Goal: Information Seeking & Learning: Learn about a topic

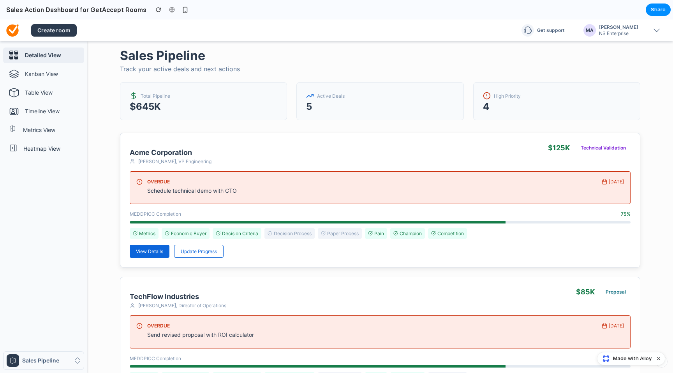
scroll to position [38, 0]
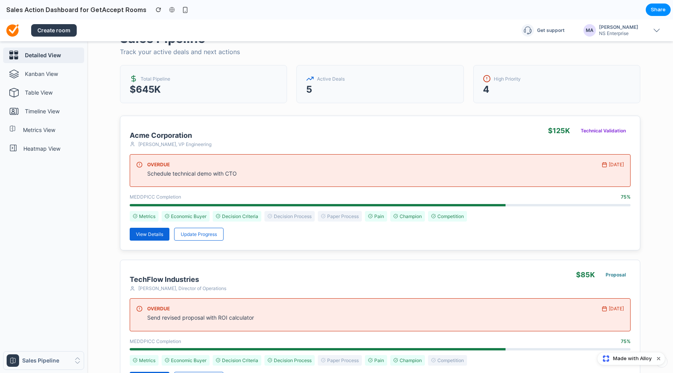
click at [263, 173] on div "Schedule technical demo with CTO" at bounding box center [372, 173] width 450 height 7
click at [207, 240] on button "Update Progress" at bounding box center [198, 234] width 49 height 13
click at [143, 235] on span "View Details" at bounding box center [149, 234] width 27 height 6
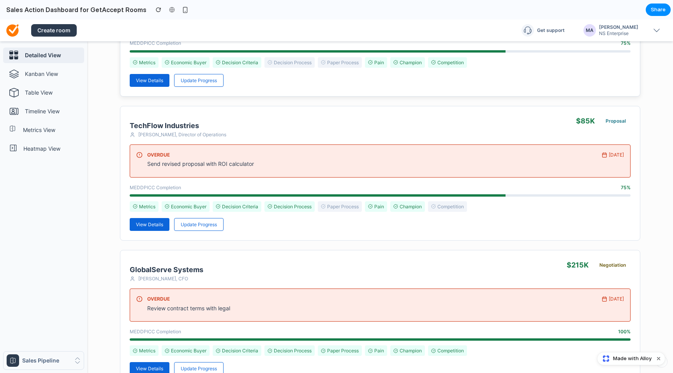
scroll to position [280, 0]
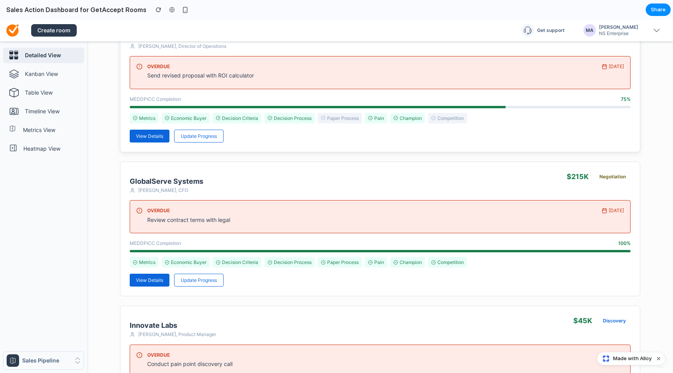
click at [164, 136] on button "View Details" at bounding box center [150, 136] width 40 height 13
click at [200, 142] on div "TechFlow Industries Michael Chen, Director of Operations $ 85 K Proposal OVERDU…" at bounding box center [380, 85] width 521 height 135
click at [47, 75] on p "Kanban View" at bounding box center [53, 74] width 56 height 8
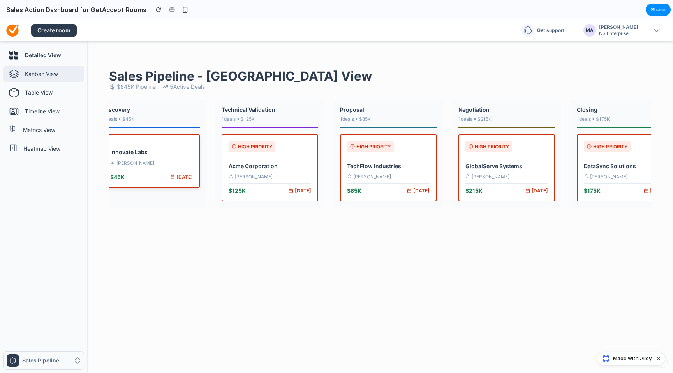
scroll to position [0, 0]
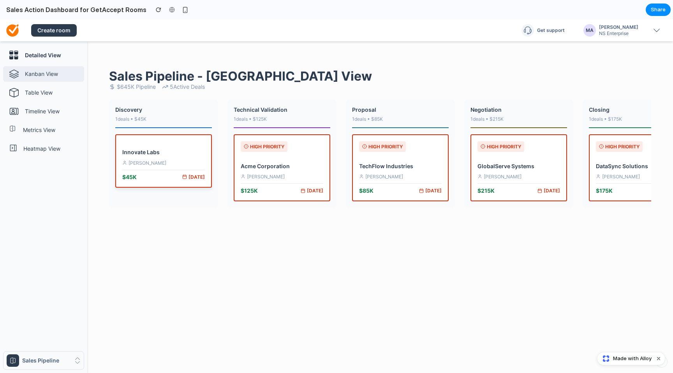
click at [126, 155] on h4 "Innovate Labs" at bounding box center [163, 151] width 83 height 7
click at [254, 159] on div "HIGH PRIORITY Acme Corporation Sarah Johnson $ 125 K Jan 15" at bounding box center [282, 167] width 97 height 67
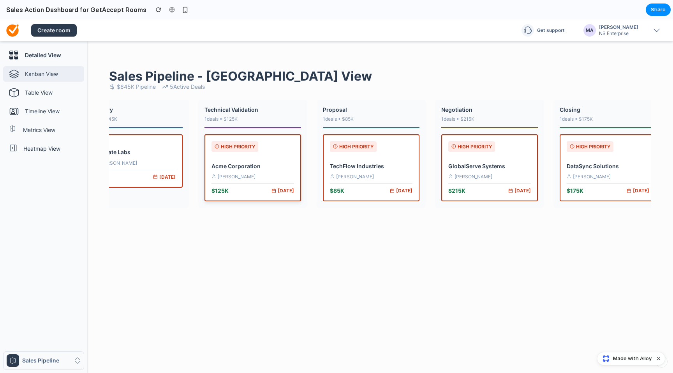
scroll to position [0, 41]
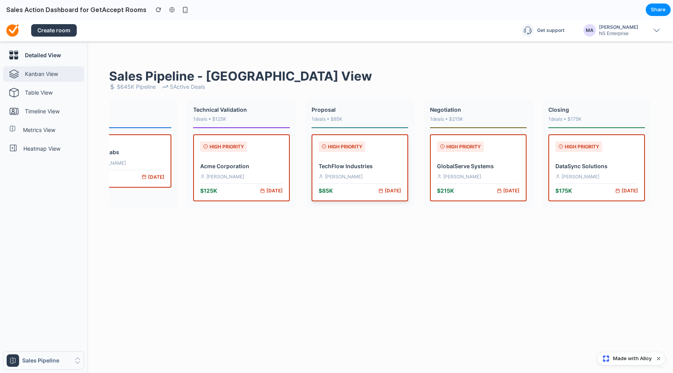
click at [364, 157] on div "HIGH PRIORITY TechFlow Industries Michael Chen $ 85 K Jan 12" at bounding box center [360, 167] width 97 height 67
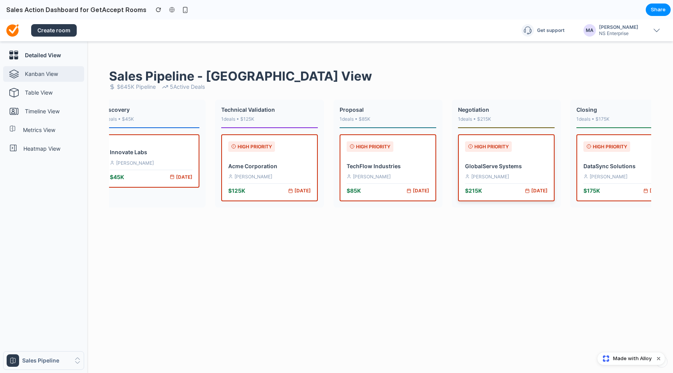
scroll to position [0, 0]
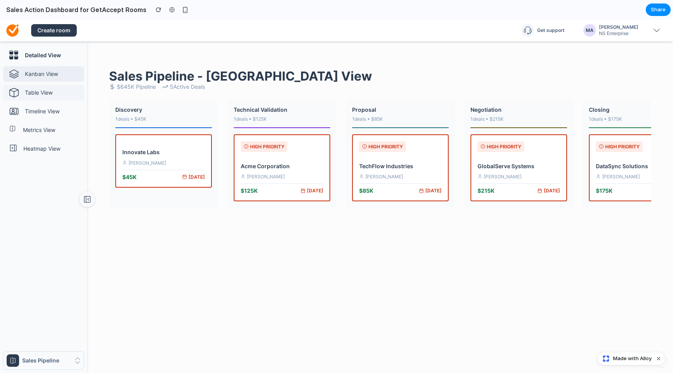
click at [62, 97] on link "Table View" at bounding box center [43, 93] width 81 height 16
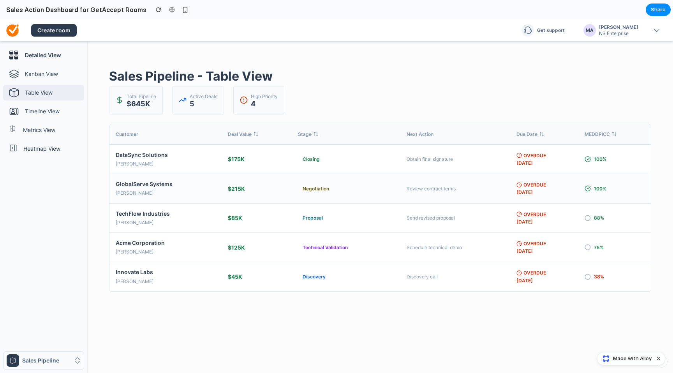
click at [187, 192] on div "[PERSON_NAME]" at bounding box center [166, 192] width 100 height 7
click at [189, 213] on div "TechFlow Industries" at bounding box center [166, 213] width 100 height 7
click at [194, 243] on div "Acme Corporation" at bounding box center [166, 242] width 100 height 7
click at [62, 113] on p "Timeline View" at bounding box center [53, 112] width 56 height 8
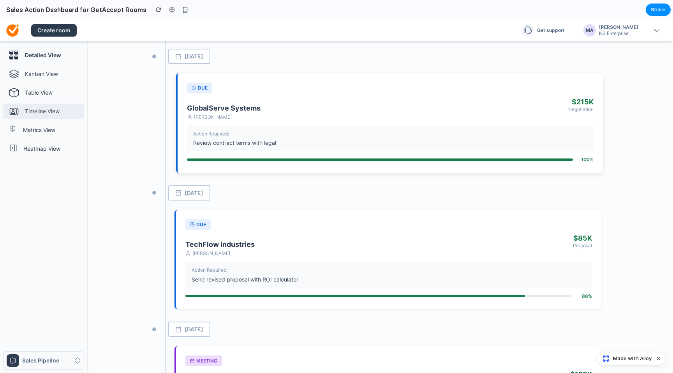
scroll to position [294, 0]
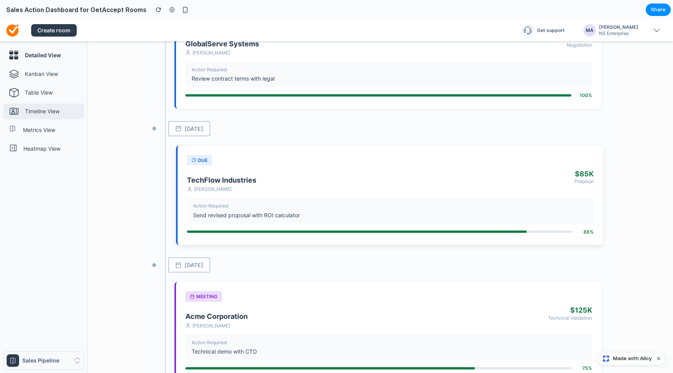
click at [256, 163] on div "due TechFlow Industries Michael Chen $ 85 K Proposal Action Required: Send revi…" at bounding box center [389, 195] width 427 height 99
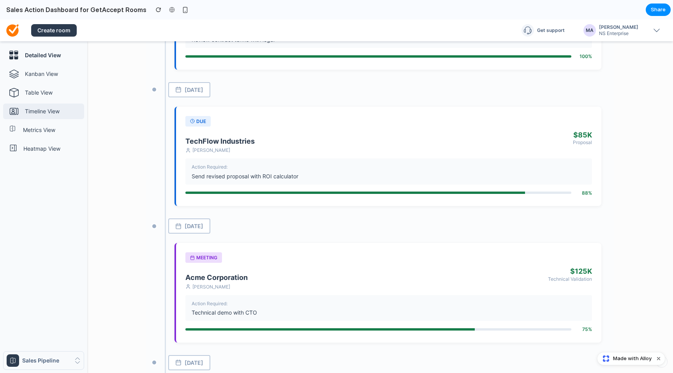
scroll to position [476, 0]
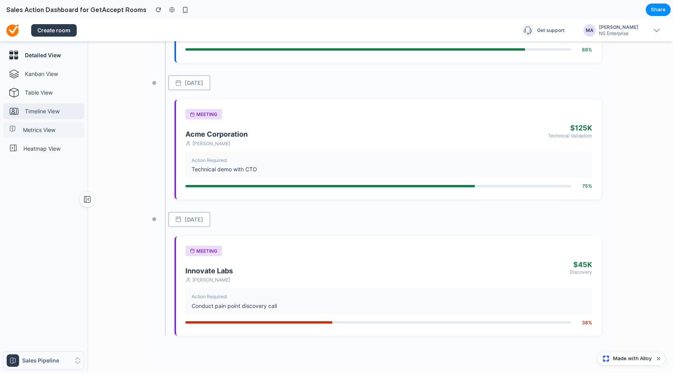
click at [49, 136] on link "Metrics View" at bounding box center [43, 130] width 81 height 16
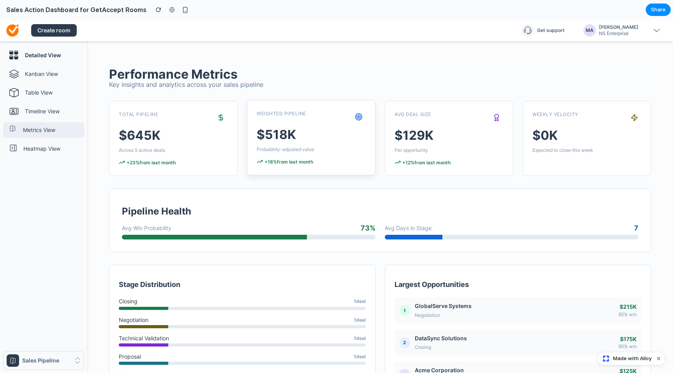
scroll to position [0, 0]
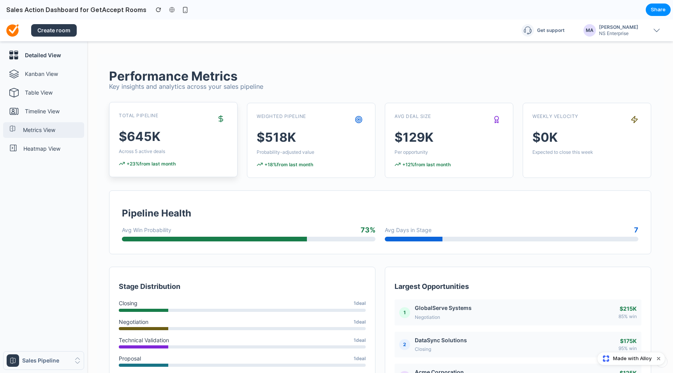
click at [206, 117] on div "Total Pipeline" at bounding box center [173, 119] width 109 height 14
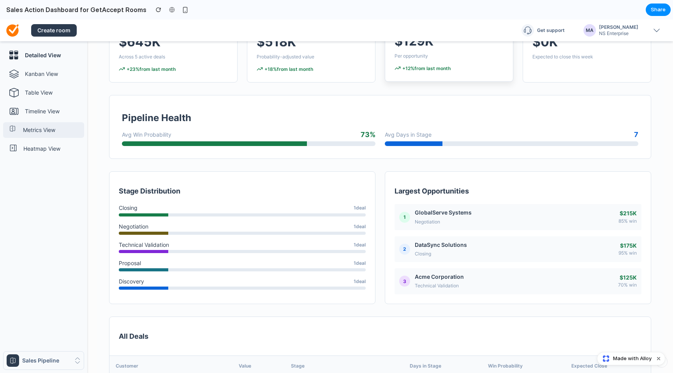
scroll to position [97, 0]
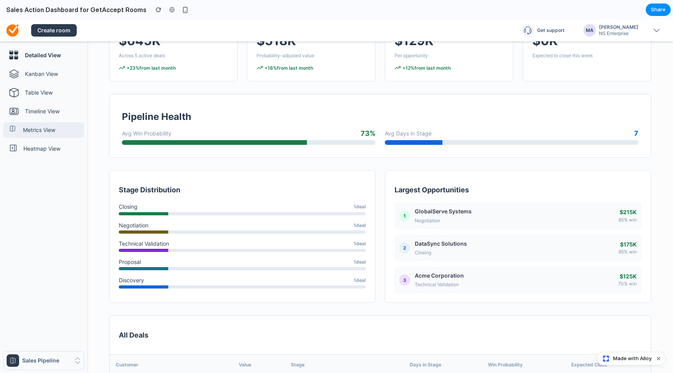
click at [407, 147] on div "Pipeline Health Avg Win Probability 73 % Avg Days in Stage 7" at bounding box center [380, 126] width 542 height 64
click at [406, 138] on div "Avg Days in Stage 7" at bounding box center [512, 137] width 254 height 15
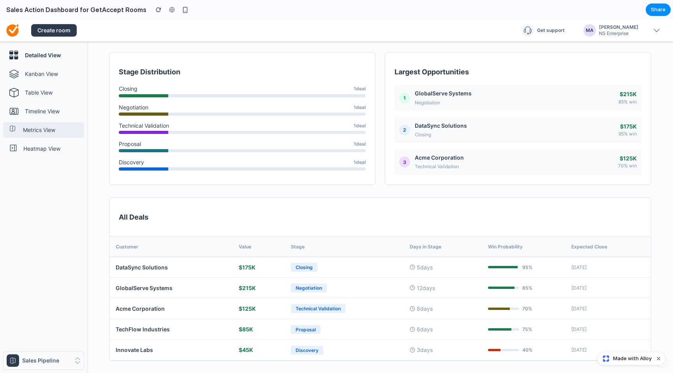
scroll to position [228, 0]
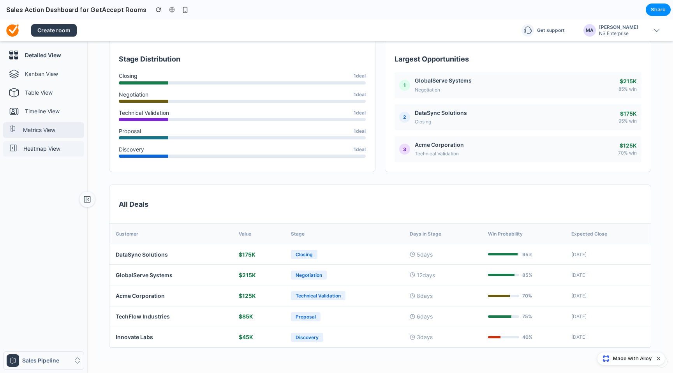
click at [60, 154] on link "Heatmap View" at bounding box center [43, 149] width 81 height 16
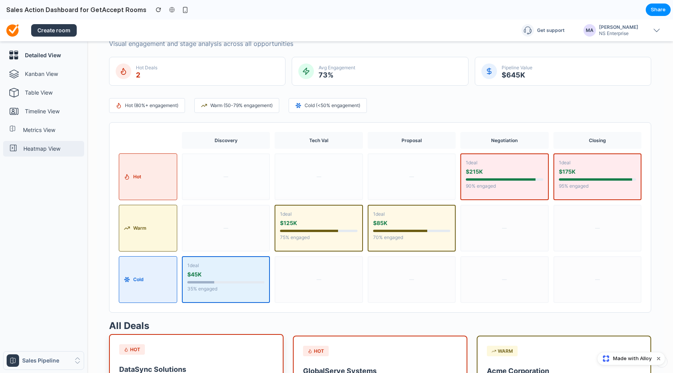
scroll to position [0, 0]
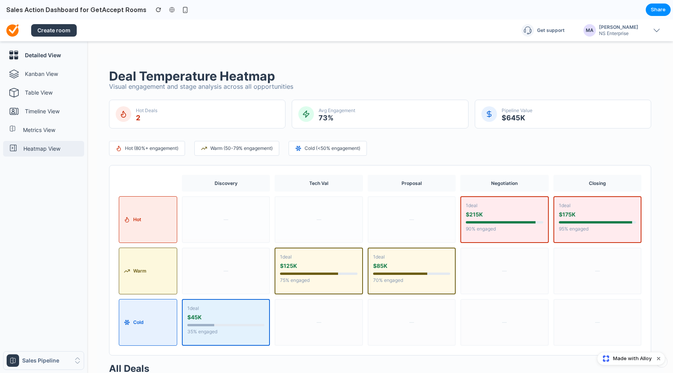
click at [269, 226] on div "Discovery Tech Val Proposal Negotiation Closing hot — — — 1 deal $ 215 K 90 % e…" at bounding box center [380, 260] width 523 height 171
click at [254, 141] on div "Warm (50-79% engagement)" at bounding box center [236, 148] width 85 height 14
click at [319, 143] on div "Cold (<50% engagement)" at bounding box center [328, 148] width 78 height 14
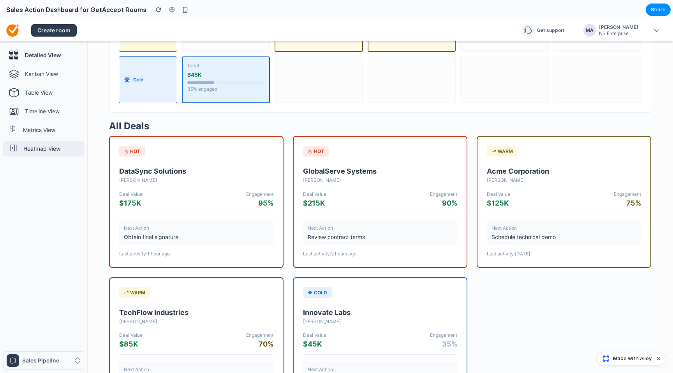
scroll to position [303, 0]
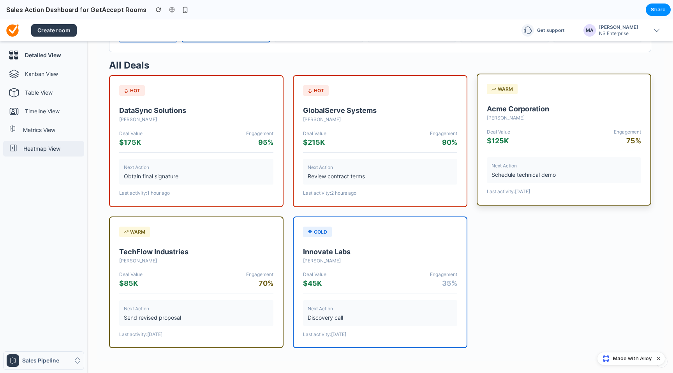
click at [533, 203] on div "warm Acme Corporation Sarah Johnson Deal Value $ 125 K Engagement 75 % Next Act…" at bounding box center [564, 140] width 175 height 132
click at [397, 259] on div "[PERSON_NAME]" at bounding box center [380, 259] width 154 height 7
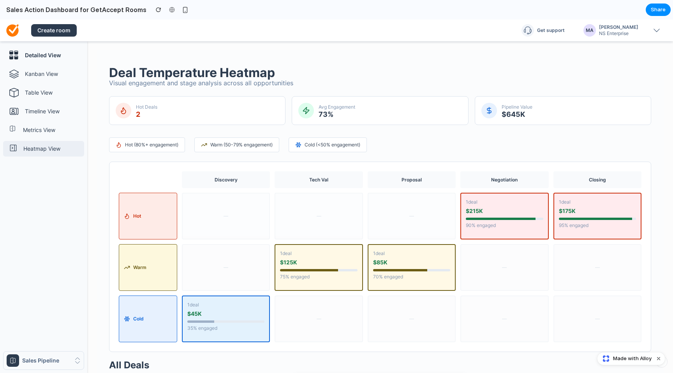
scroll to position [0, 0]
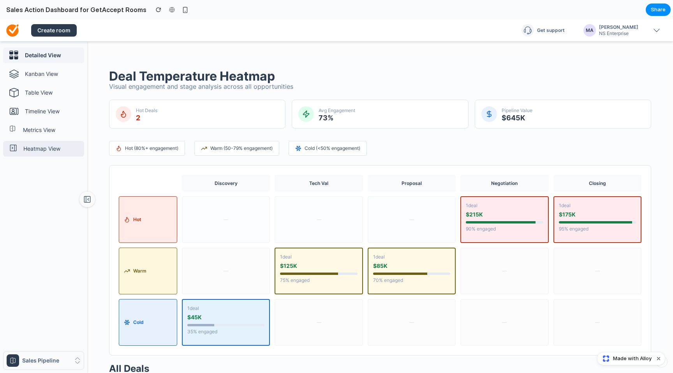
click at [55, 62] on link "Detailed View" at bounding box center [43, 56] width 81 height 16
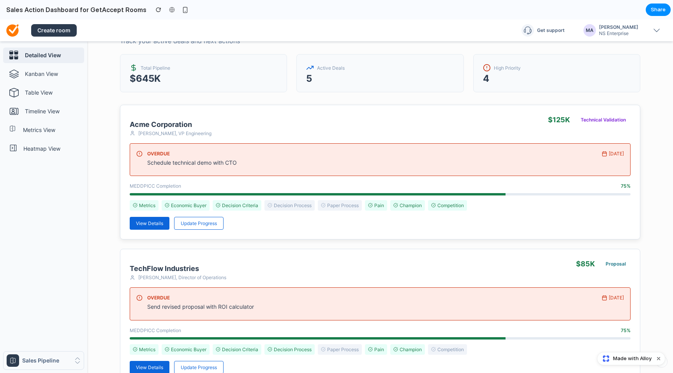
scroll to position [51, 0]
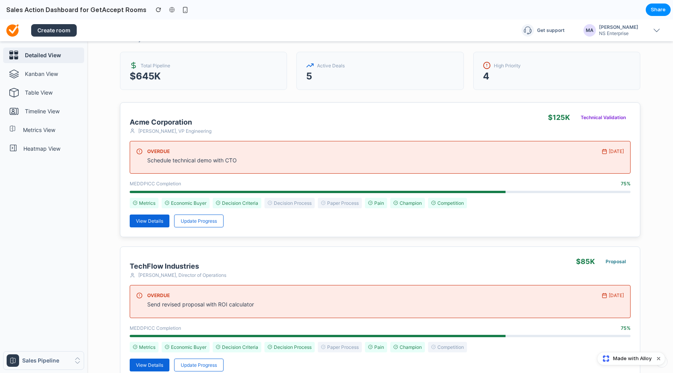
click at [594, 115] on div "Technical Validation" at bounding box center [603, 117] width 55 height 11
click at [211, 221] on span "Update Progress" at bounding box center [199, 221] width 36 height 6
click at [141, 228] on div "Acme Corporation [PERSON_NAME], VP Engineering $ 125 K Technical Validation OVE…" at bounding box center [380, 169] width 521 height 135
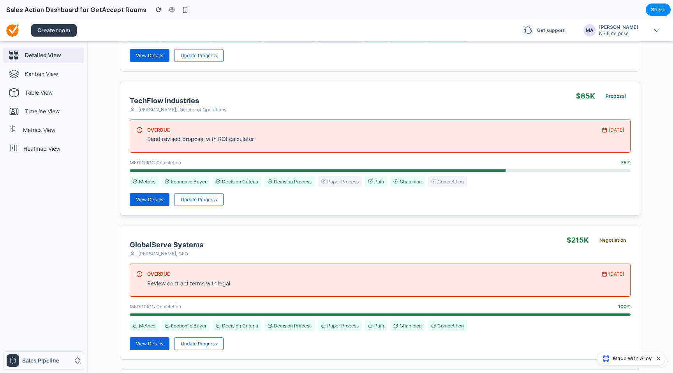
scroll to position [218, 0]
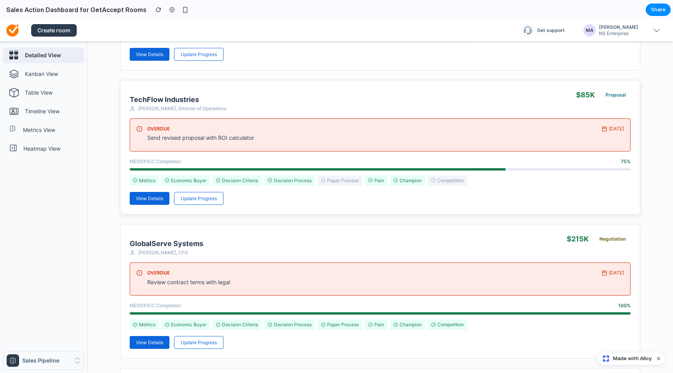
click at [270, 180] on div "Decision Process" at bounding box center [290, 180] width 50 height 11
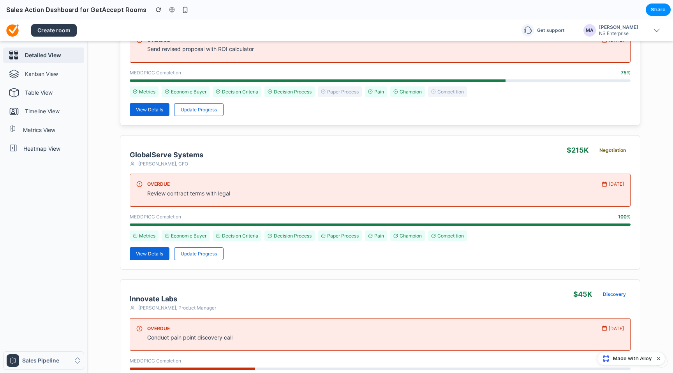
scroll to position [334, 0]
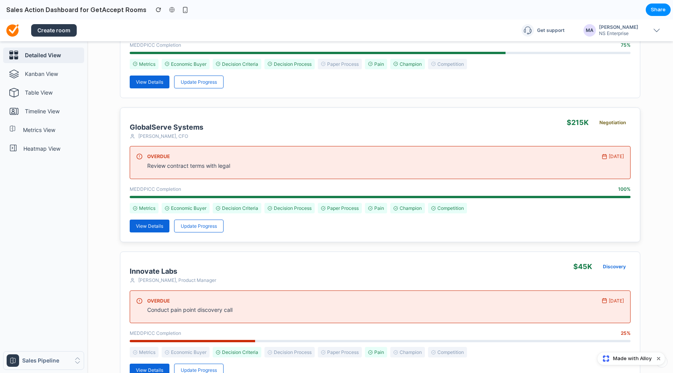
click at [442, 174] on div "OVERDUE Review contract terms with legal Jan 10" at bounding box center [380, 162] width 501 height 33
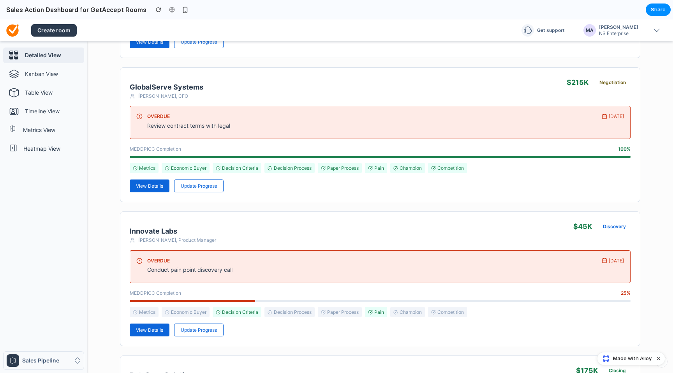
scroll to position [283, 0]
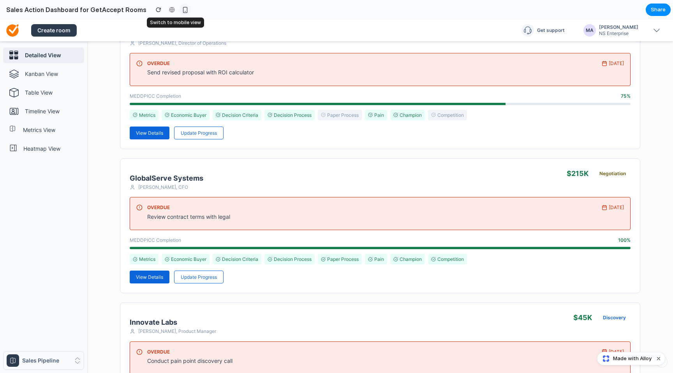
click at [179, 11] on button "button" at bounding box center [185, 10] width 12 height 12
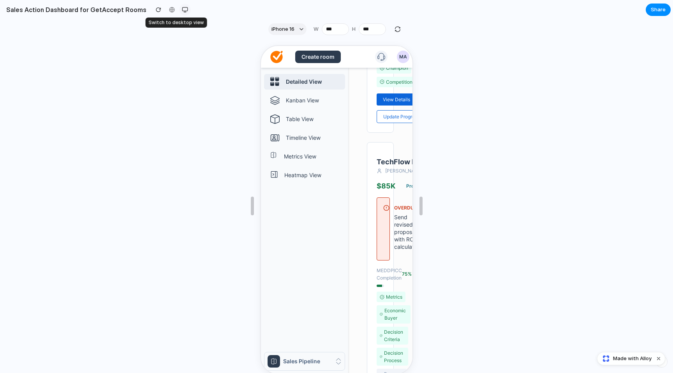
scroll to position [526, 0]
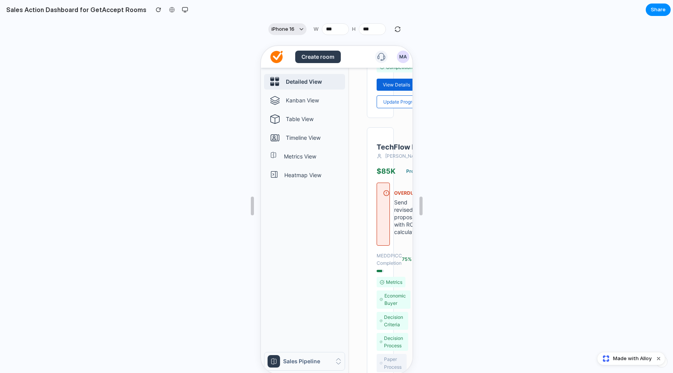
click at [301, 29] on button "iPhone 16" at bounding box center [287, 29] width 38 height 12
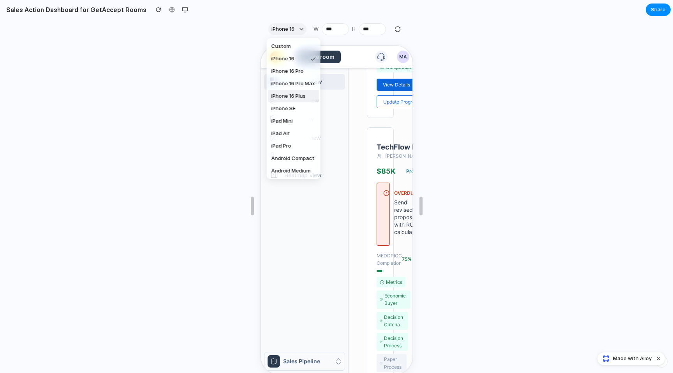
click at [301, 95] on span "iPhone 16 Plus" at bounding box center [289, 96] width 34 height 8
type input "***"
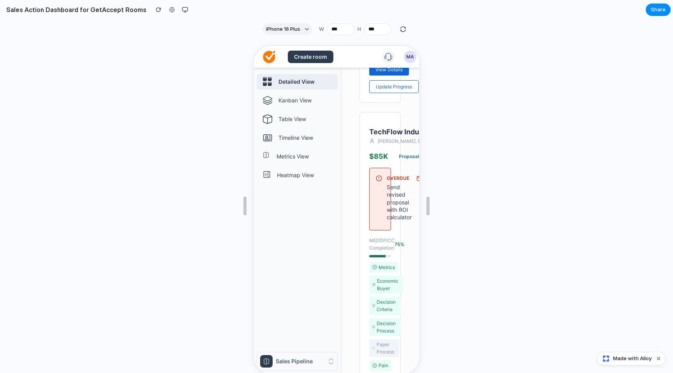
scroll to position [511, 0]
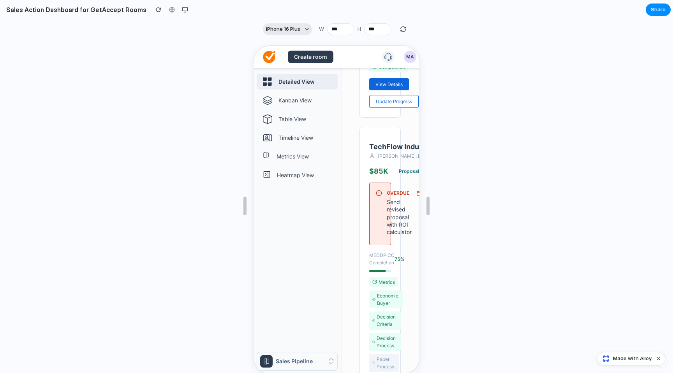
click at [294, 30] on span "iPhone 16 Plus" at bounding box center [283, 29] width 34 height 8
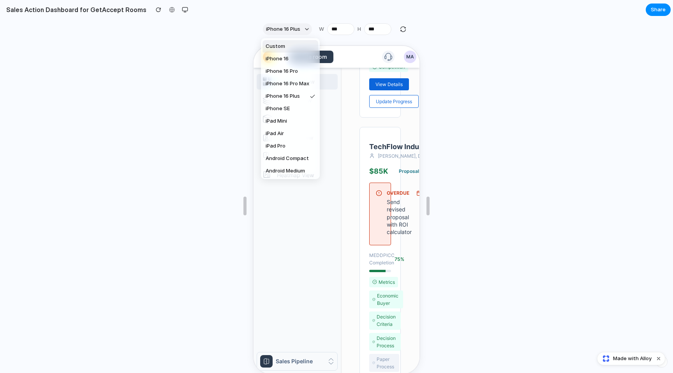
click at [298, 45] on li "Custom" at bounding box center [291, 46] width 56 height 12
type input "***"
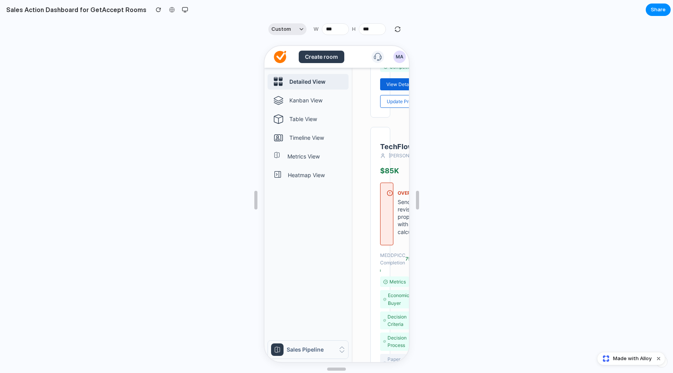
click at [294, 30] on button "Custom" at bounding box center [287, 29] width 38 height 12
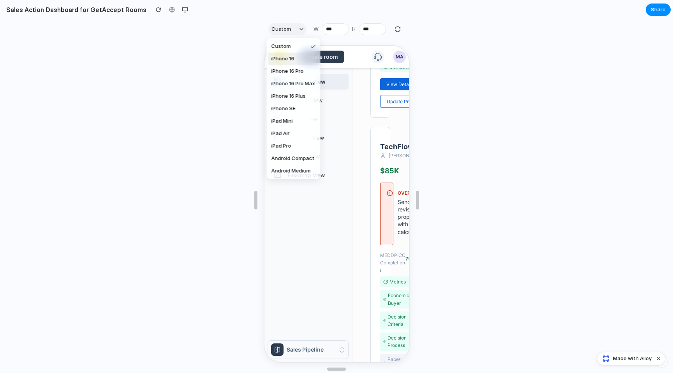
click at [292, 61] on span "iPhone 16" at bounding box center [283, 59] width 23 height 8
type input "***"
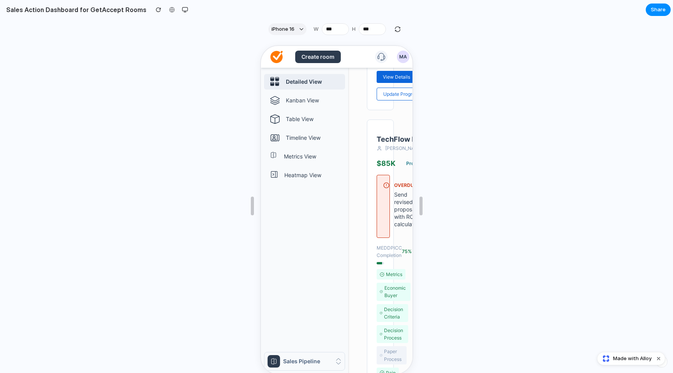
scroll to position [526, 0]
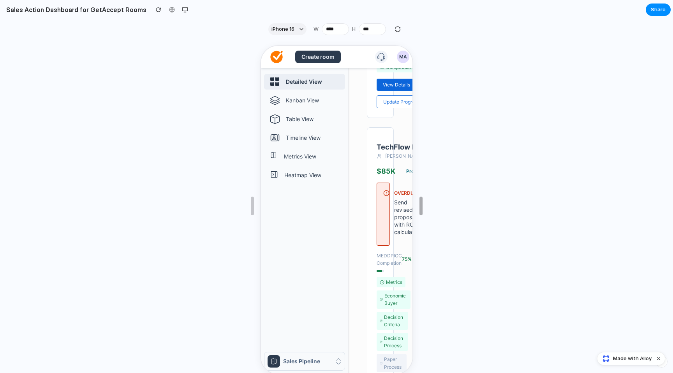
type input "****"
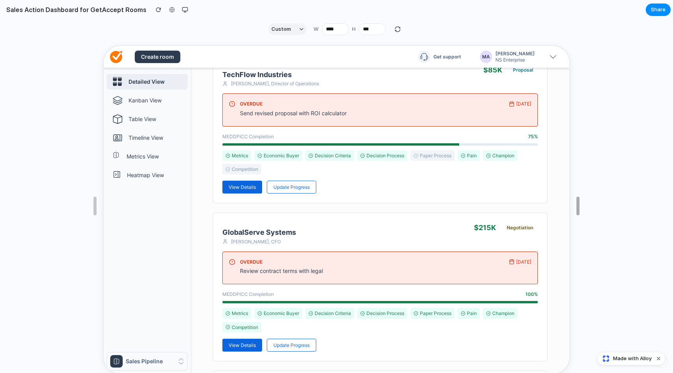
drag, startPoint x: 421, startPoint y: 201, endPoint x: 673, endPoint y: 206, distance: 252.1
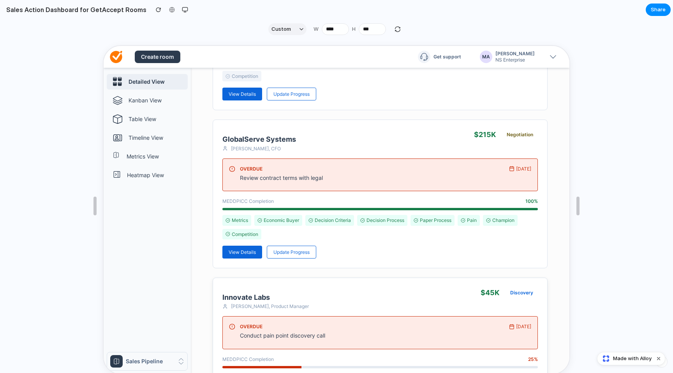
scroll to position [259, 0]
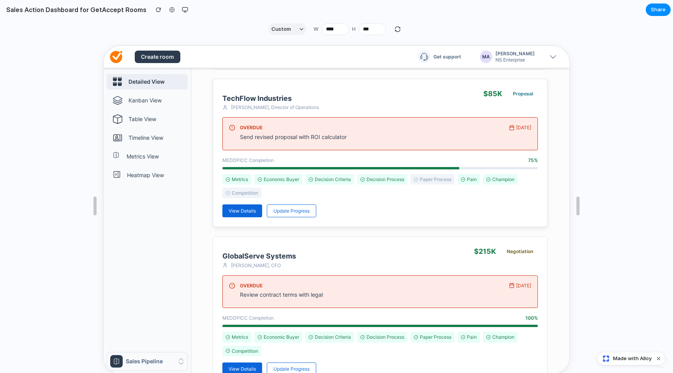
click at [474, 166] on div "MEDDPICC Completion 75 % Metrics Economic Buyer Decision Criteria Decision Proc…" at bounding box center [380, 177] width 316 height 42
click at [152, 95] on link "Kanban View" at bounding box center [146, 100] width 81 height 16
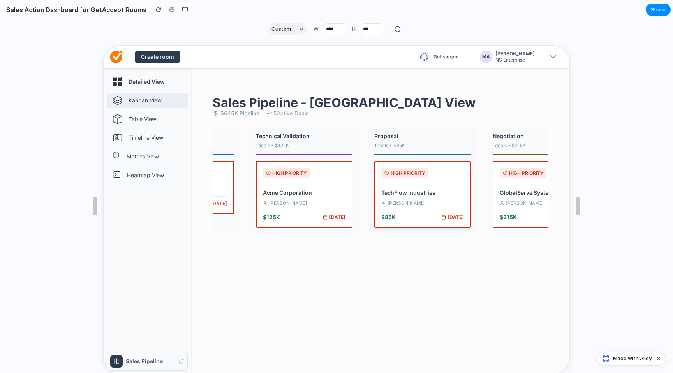
scroll to position [0, 0]
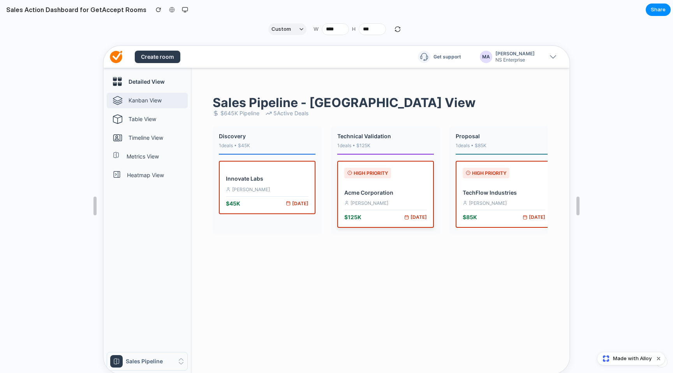
click at [349, 201] on div "[PERSON_NAME]" at bounding box center [385, 202] width 83 height 7
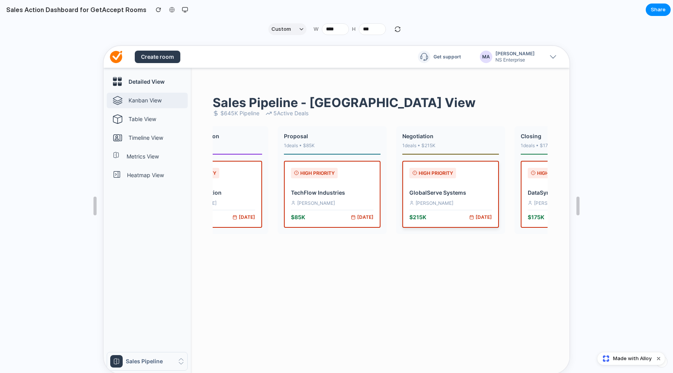
scroll to position [0, 176]
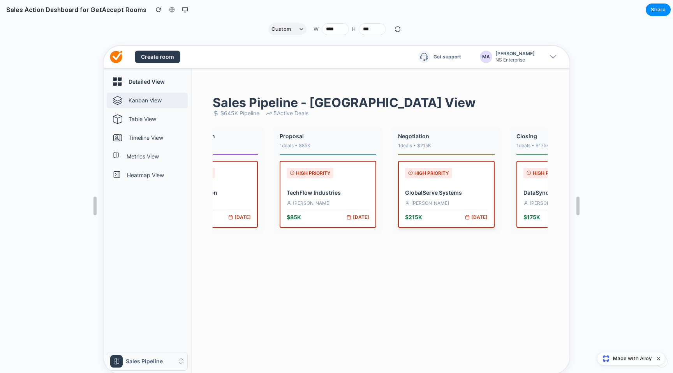
click at [412, 224] on div "HIGH PRIORITY GlobalServe Systems Robert Williams $ 215 K Jan 10" at bounding box center [445, 193] width 97 height 67
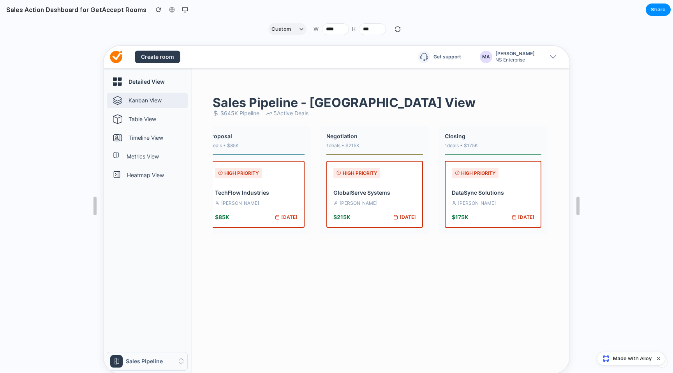
click at [56, 14] on h2 "Sales Action Dashboard for GetAccept Rooms" at bounding box center [74, 9] width 143 height 9
click at [56, 12] on h2 "Sales Action Dashboard for GetAccept Rooms" at bounding box center [74, 9] width 143 height 9
click at [138, 120] on p "Table View" at bounding box center [156, 119] width 56 height 8
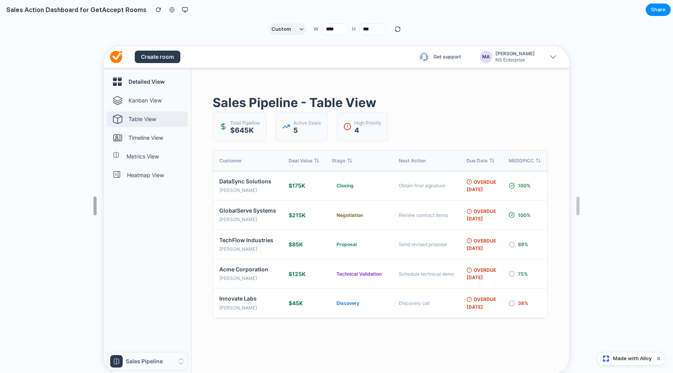
drag, startPoint x: 94, startPoint y: 206, endPoint x: 0, endPoint y: 161, distance: 104.0
click at [90, 12] on h2 "Sales Action Dashboard for GetAccept Rooms" at bounding box center [74, 9] width 143 height 9
click at [97, 7] on h2 "Sales Action Dashboard for GetAccept Rooms" at bounding box center [74, 9] width 143 height 9
click at [192, 213] on icon at bounding box center [190, 212] width 8 height 8
click at [186, 212] on icon at bounding box center [190, 212] width 8 height 8
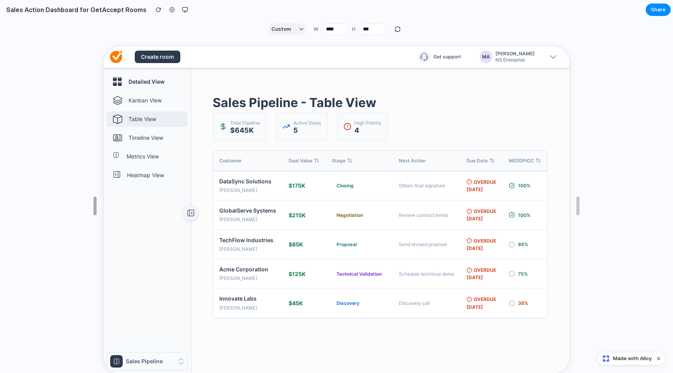
drag, startPoint x: 92, startPoint y: 207, endPoint x: 31, endPoint y: 206, distance: 61.6
click at [121, 11] on h2 "Sales Action Dashboard for GetAccept Rooms" at bounding box center [74, 9] width 143 height 9
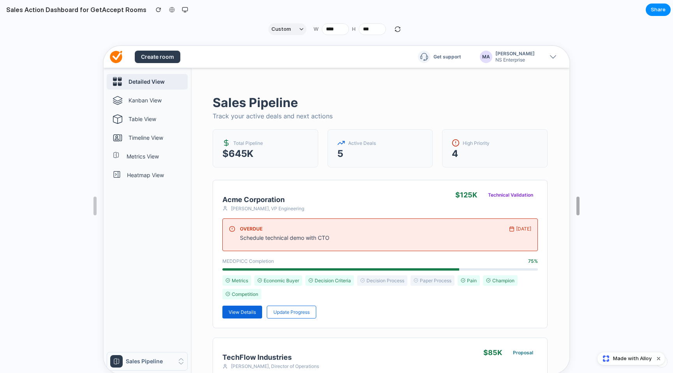
drag, startPoint x: 420, startPoint y: 204, endPoint x: 673, endPoint y: 213, distance: 252.6
click at [303, 28] on button "Custom" at bounding box center [287, 29] width 38 height 12
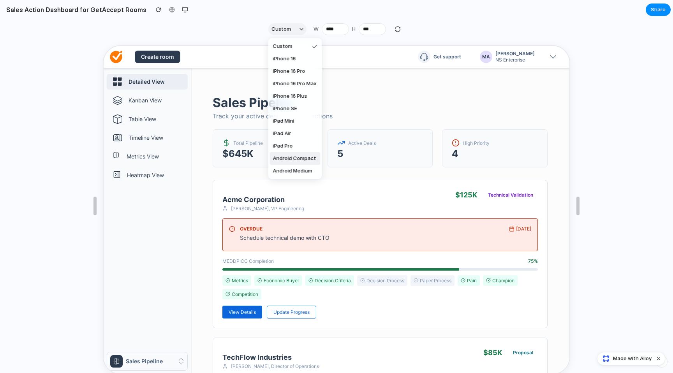
click at [316, 160] on li "Android Compact" at bounding box center [295, 158] width 51 height 12
type input "***"
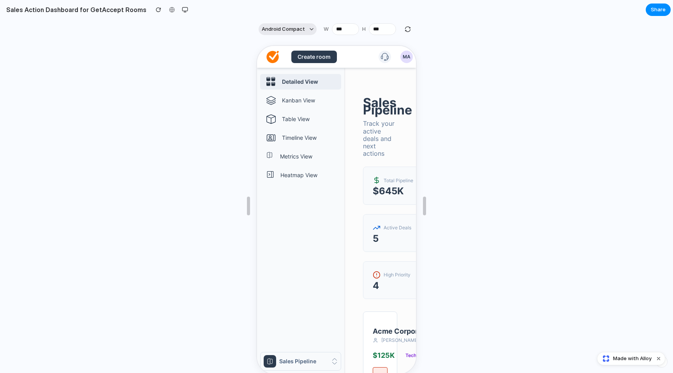
click at [306, 31] on button "Android Compact" at bounding box center [288, 29] width 58 height 12
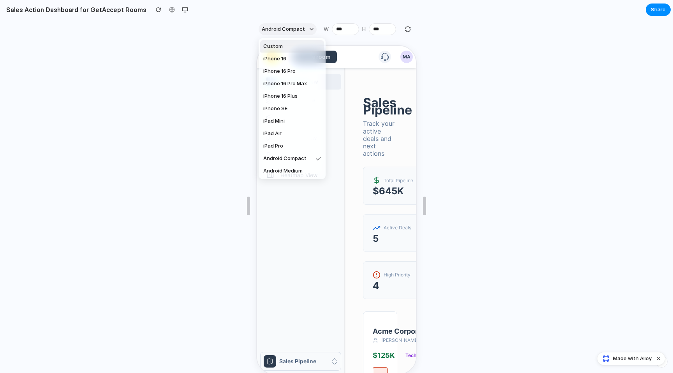
click at [303, 49] on li "Custom" at bounding box center [292, 46] width 64 height 12
type input "***"
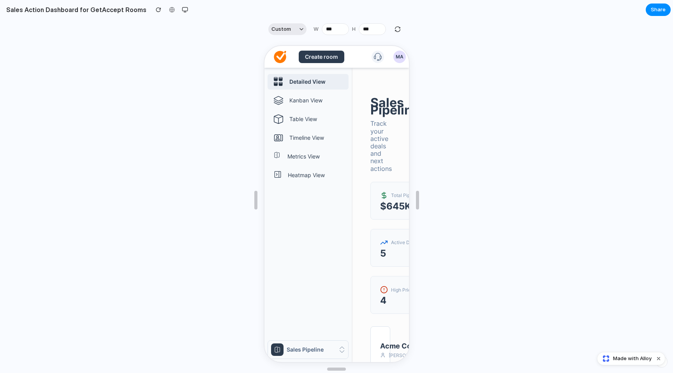
click at [302, 34] on button "Custom" at bounding box center [287, 29] width 38 height 12
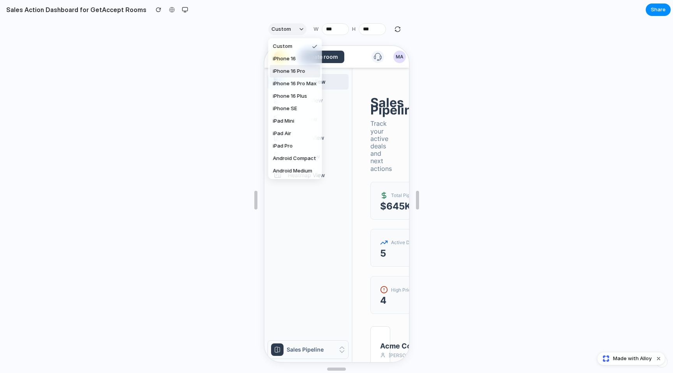
click at [175, 9] on div "Custom iPhone 16 iPhone 16 Pro iPhone 16 Pro Max iPhone 16 Plus iPhone SE iPad …" at bounding box center [336, 186] width 673 height 373
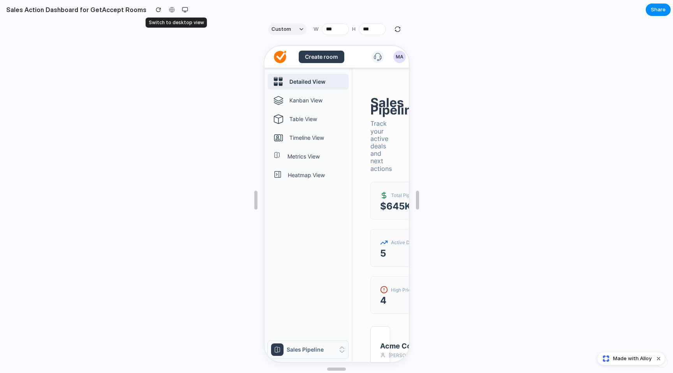
click at [182, 9] on div "button" at bounding box center [185, 10] width 6 height 6
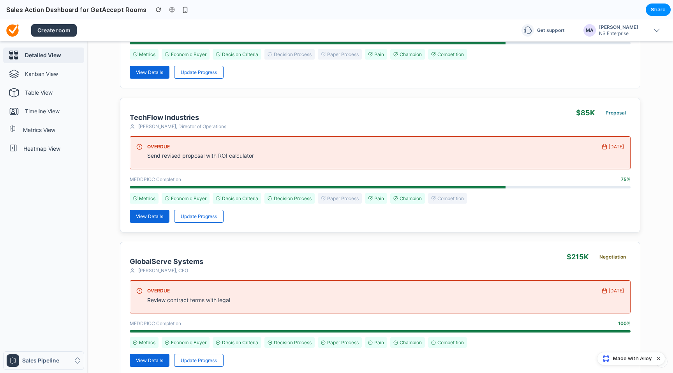
scroll to position [223, 0]
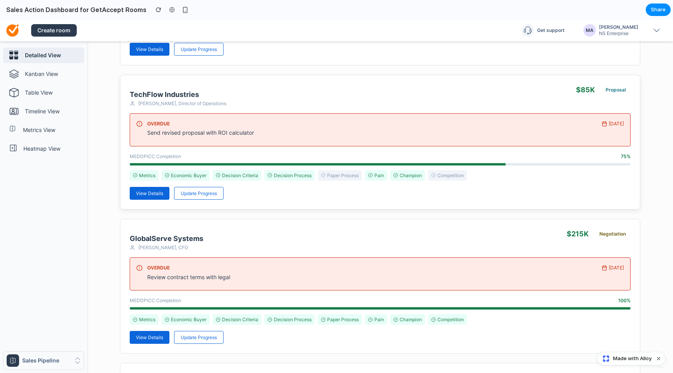
click at [341, 174] on span "Paper Process" at bounding box center [343, 175] width 32 height 7
click at [205, 192] on span "Update Progress" at bounding box center [199, 194] width 36 height 6
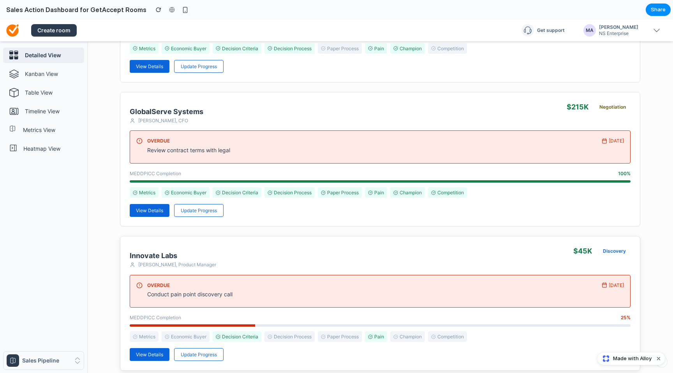
scroll to position [423, 0]
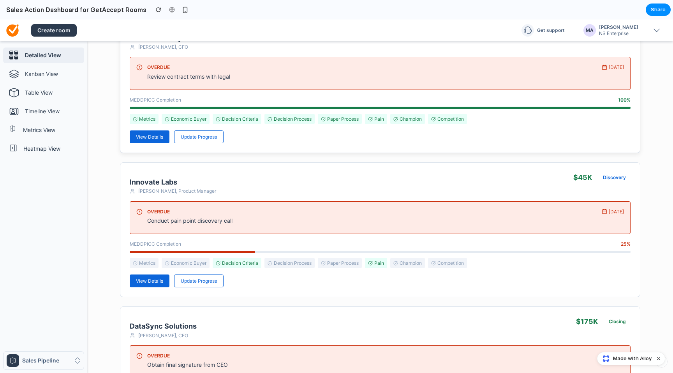
click at [149, 134] on span "View Details" at bounding box center [149, 137] width 27 height 6
click at [85, 210] on div "Detailed View Kanban View Table View Timeline View Metrics View Heatmap View Sa…" at bounding box center [43, 207] width 87 height 332
click at [85, 204] on button at bounding box center [87, 200] width 16 height 16
click at [86, 200] on icon at bounding box center [87, 199] width 7 height 7
click at [47, 140] on div "Detailed View Kanban View Table View Timeline View Metrics View Heatmap View Sa…" at bounding box center [43, 211] width 81 height 326
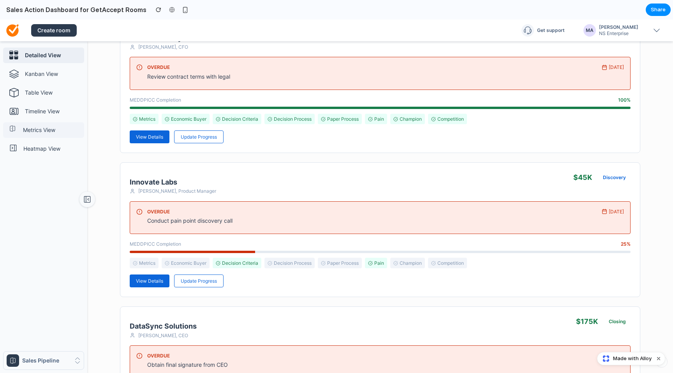
click at [41, 131] on p "Metrics View" at bounding box center [52, 130] width 58 height 8
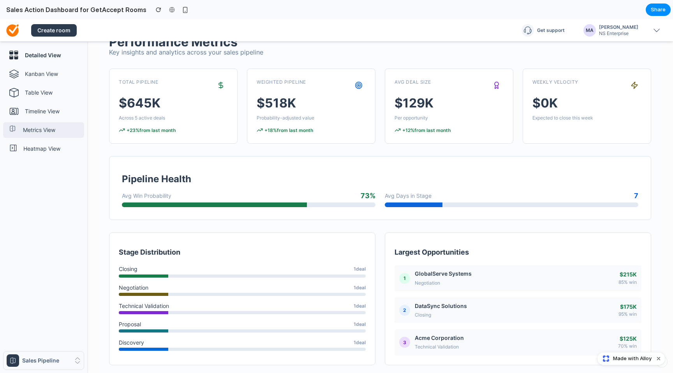
scroll to position [15, 0]
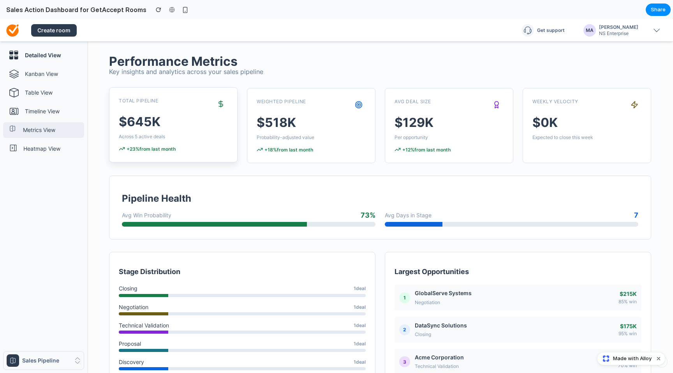
click at [199, 148] on div "+23% from last month" at bounding box center [173, 148] width 109 height 7
click at [332, 142] on div "Weighted Pipeline $518K Probability-adjusted value +18% from last month" at bounding box center [311, 124] width 129 height 75
click at [581, 141] on div "Weekly Velocity $0K Expected to close this week" at bounding box center [587, 124] width 129 height 75
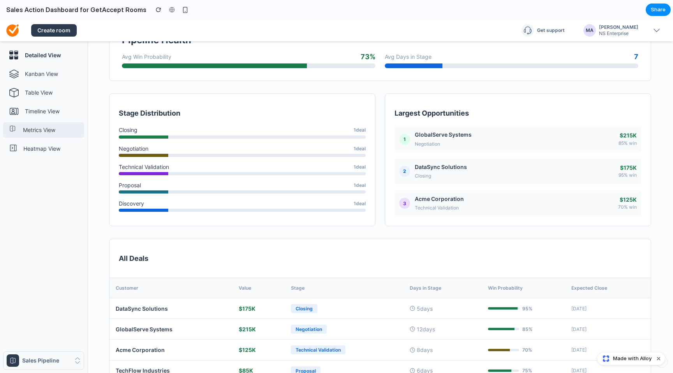
scroll to position [228, 0]
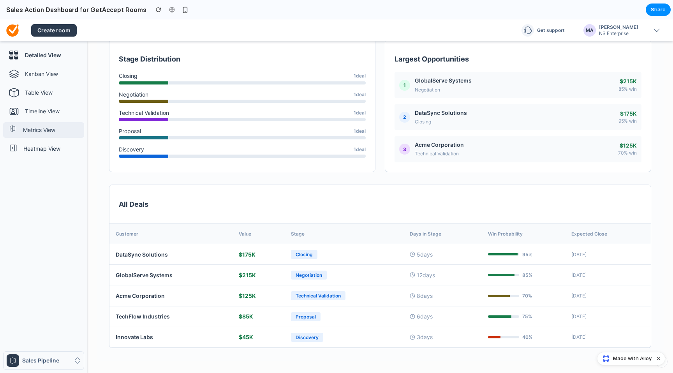
click at [428, 241] on th "Days in Stage" at bounding box center [443, 234] width 78 height 20
click at [428, 238] on th "Days in Stage" at bounding box center [443, 234] width 78 height 20
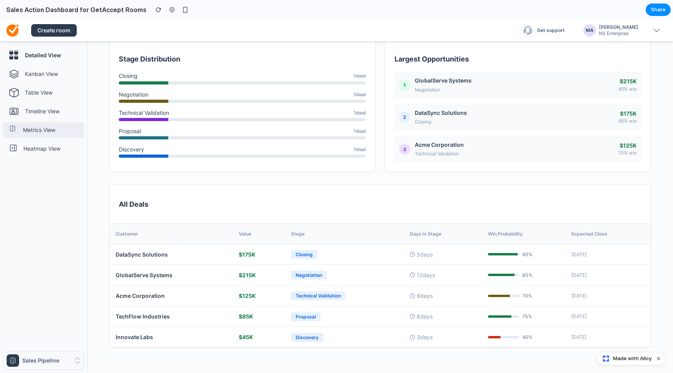
click at [216, 240] on th "Customer" at bounding box center [170, 234] width 123 height 20
click at [202, 254] on td "DataSync Solutions" at bounding box center [170, 254] width 123 height 21
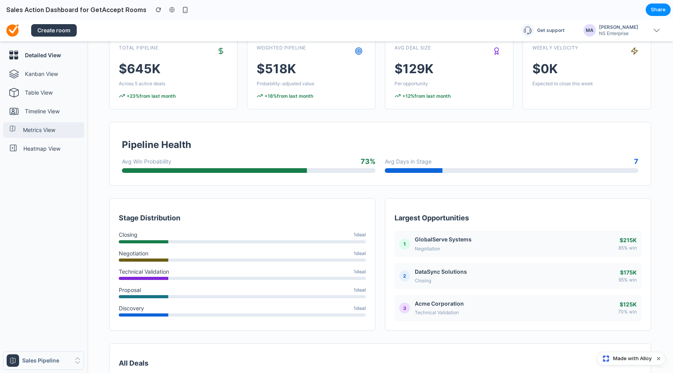
scroll to position [0, 0]
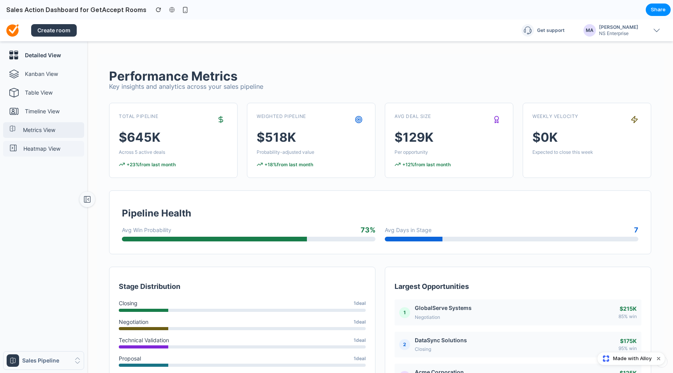
click at [51, 149] on p "Heatmap View" at bounding box center [52, 149] width 58 height 8
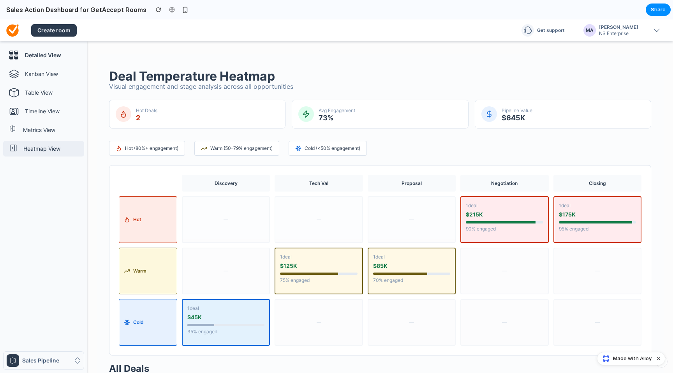
click at [170, 87] on p "Visual engagement and stage analysis across all opportunities" at bounding box center [380, 86] width 542 height 7
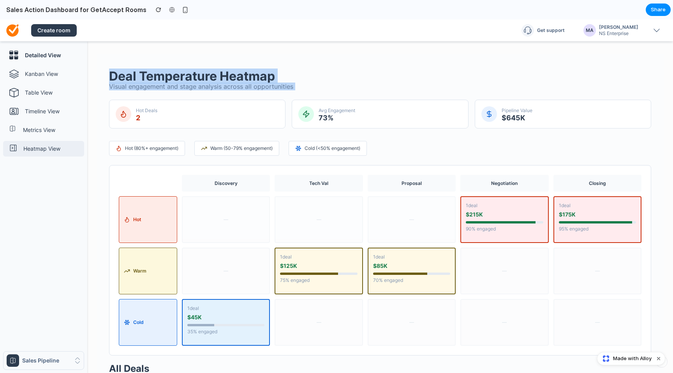
drag, startPoint x: 170, startPoint y: 87, endPoint x: 141, endPoint y: 66, distance: 36.5
click at [141, 66] on div "Deal Temperature Heatmap Visual engagement and stage analysis across all opport…" at bounding box center [380, 359] width 567 height 610
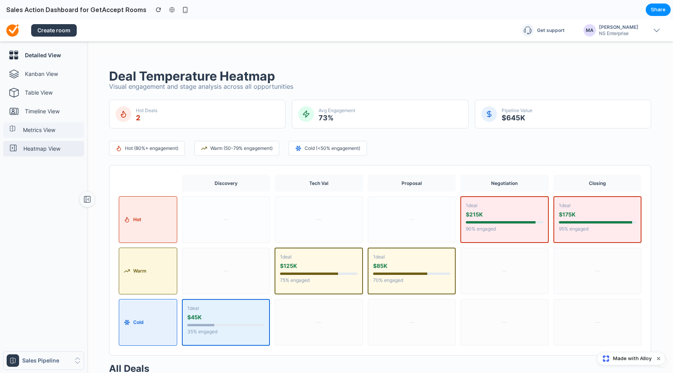
click at [39, 134] on link "Metrics View" at bounding box center [43, 130] width 81 height 16
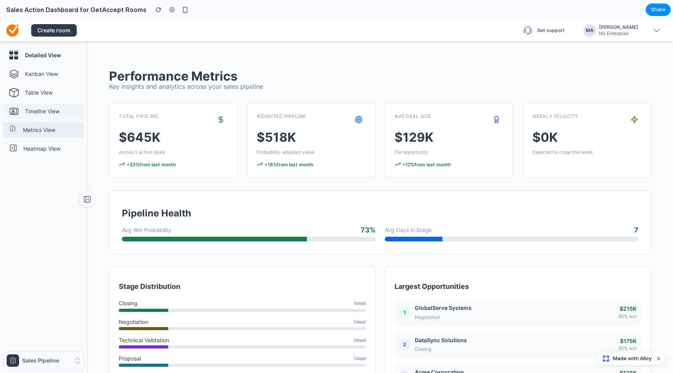
click at [44, 108] on p "Timeline View" at bounding box center [53, 112] width 56 height 8
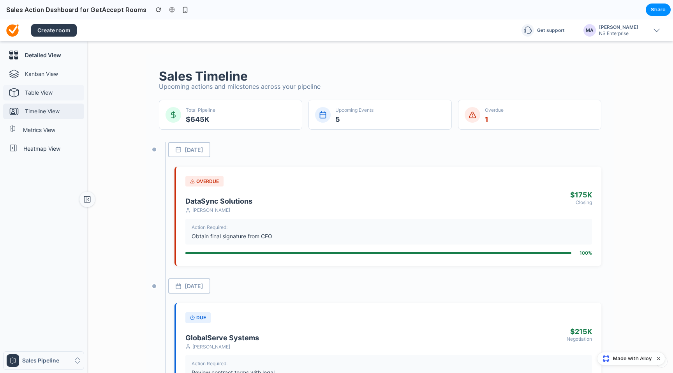
click at [44, 90] on p "Table View" at bounding box center [53, 93] width 56 height 8
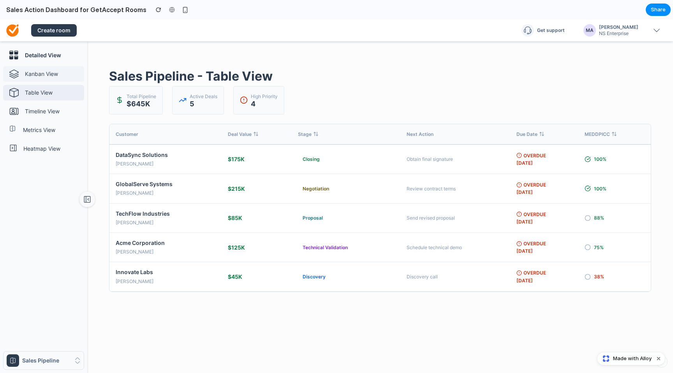
click at [43, 78] on p "Kanban View" at bounding box center [53, 74] width 56 height 8
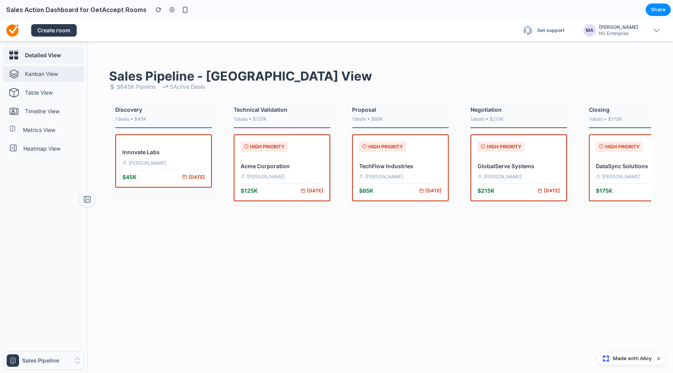
click at [42, 56] on h4 "Detailed View" at bounding box center [53, 55] width 56 height 8
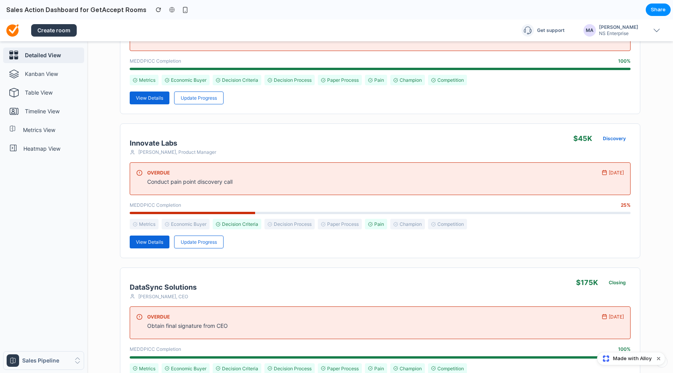
scroll to position [516, 0]
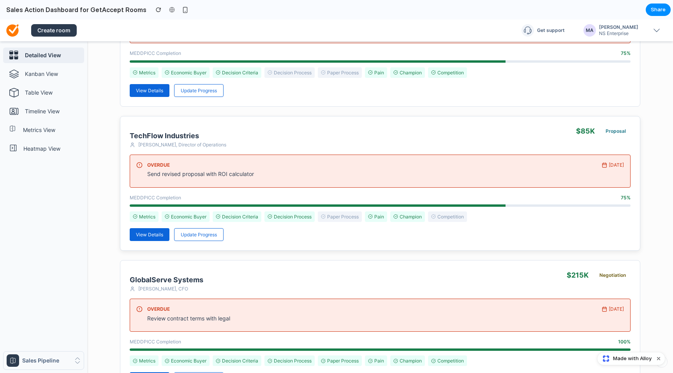
click at [213, 172] on div "Send revised proposal with ROI calculator" at bounding box center [372, 173] width 450 height 7
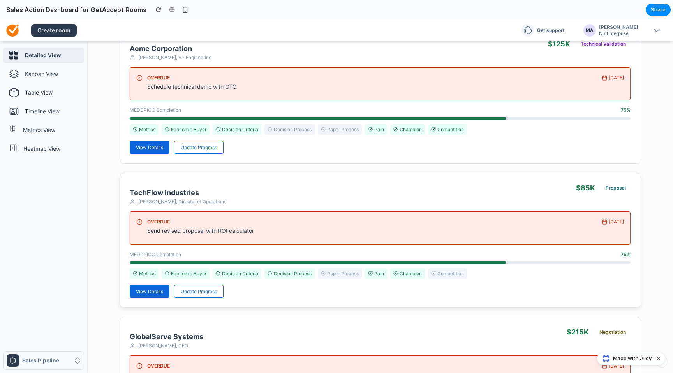
scroll to position [0, 0]
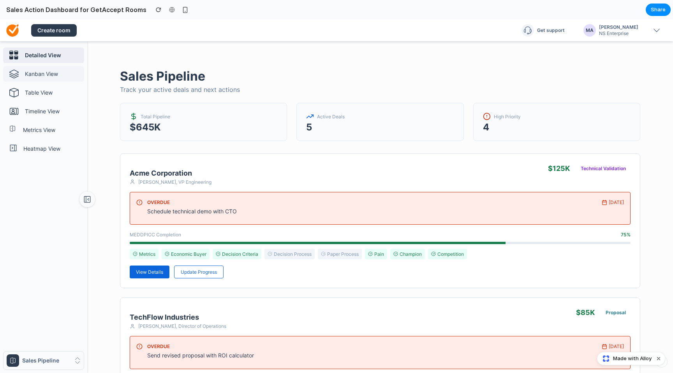
click at [65, 73] on p "Kanban View" at bounding box center [53, 74] width 56 height 8
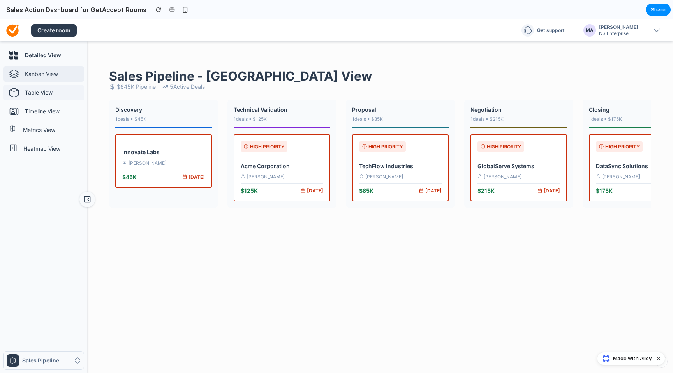
click at [51, 96] on p "Table View" at bounding box center [53, 93] width 56 height 8
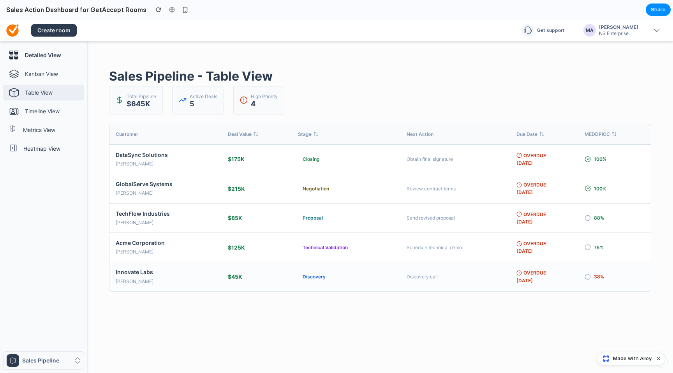
click at [534, 276] on span "OVERDUE" at bounding box center [535, 272] width 23 height 7
click at [607, 139] on th "MEDDPICC" at bounding box center [615, 134] width 72 height 20
click at [610, 135] on div "MEDDPICC" at bounding box center [615, 134] width 60 height 7
click at [584, 162] on td "38 %" at bounding box center [615, 160] width 72 height 30
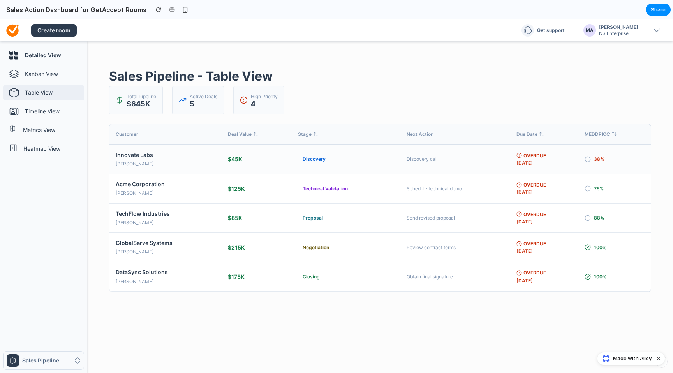
click at [588, 161] on icon at bounding box center [588, 159] width 6 height 6
click at [138, 153] on div "Innovate Labs" at bounding box center [166, 154] width 100 height 7
click at [64, 113] on p "Timeline View" at bounding box center [53, 112] width 56 height 8
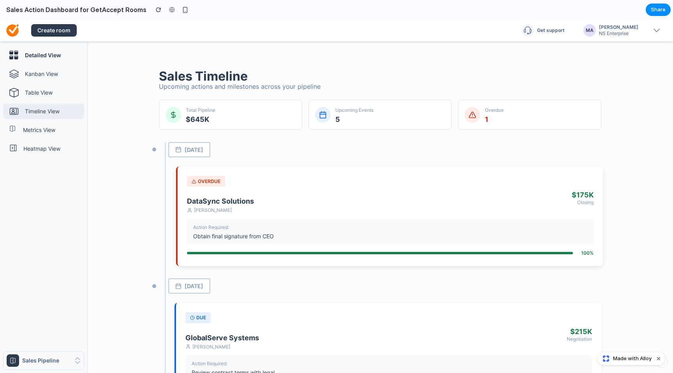
click at [295, 226] on div "Action Required:" at bounding box center [390, 227] width 394 height 7
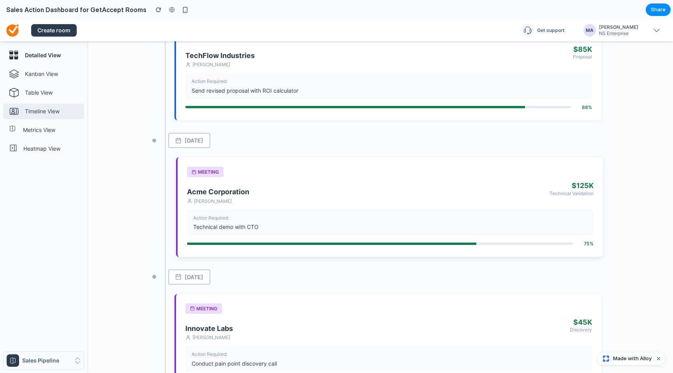
scroll to position [476, 0]
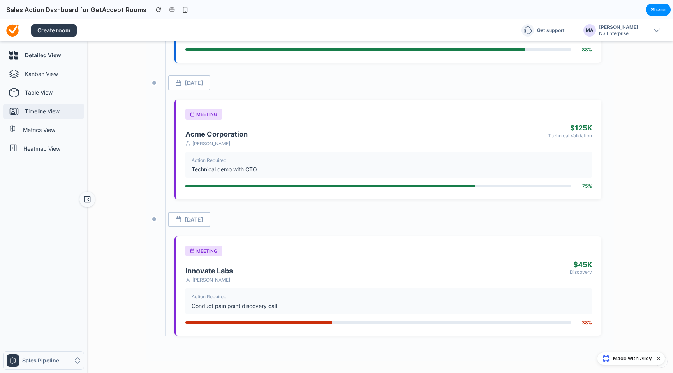
click at [63, 139] on div "Detailed View Kanban View Table View Timeline View Metrics View Heatmap View Sa…" at bounding box center [43, 211] width 81 height 326
click at [67, 124] on link "Metrics View" at bounding box center [43, 130] width 81 height 16
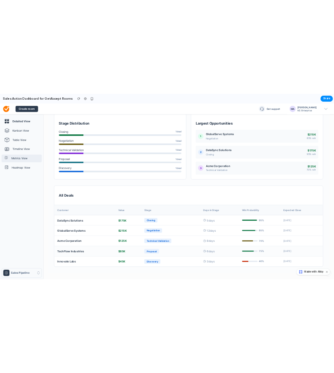
scroll to position [0, 0]
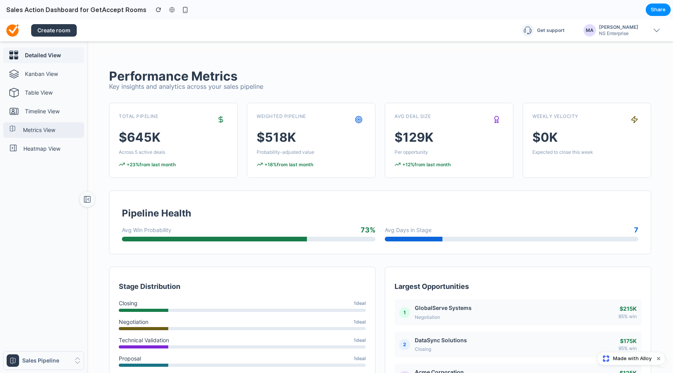
click at [62, 55] on h4 "Detailed View" at bounding box center [53, 55] width 56 height 8
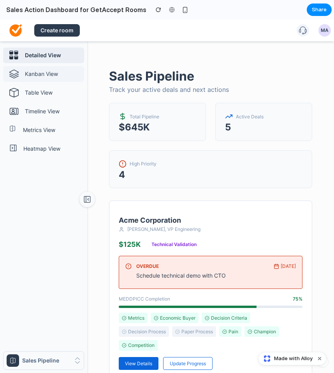
click at [55, 74] on p "Kanban View" at bounding box center [53, 74] width 56 height 8
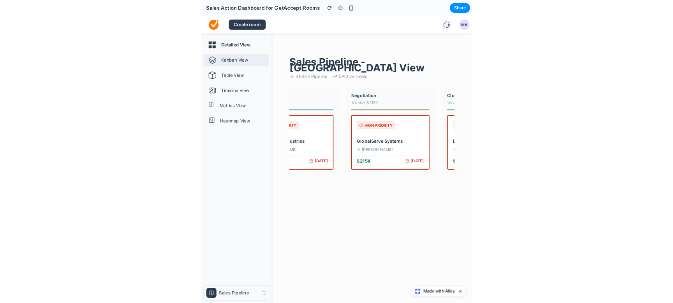
scroll to position [0, 379]
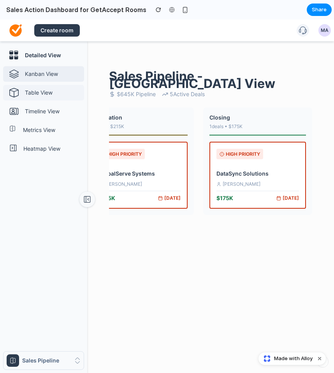
click at [58, 94] on p "Table View" at bounding box center [53, 93] width 56 height 8
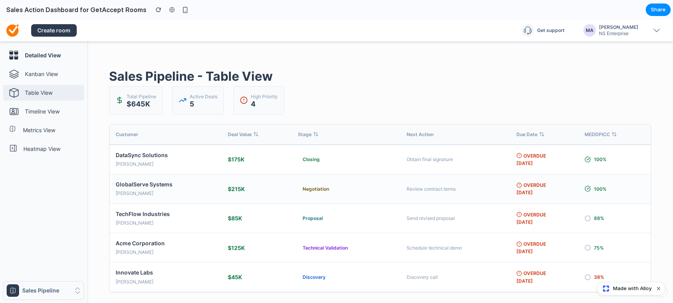
scroll to position [14, 0]
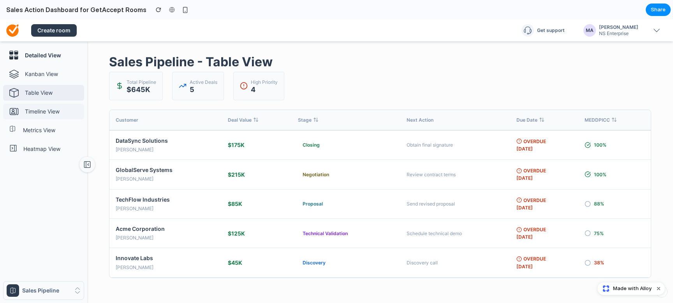
click at [70, 112] on p "Timeline View" at bounding box center [53, 112] width 56 height 8
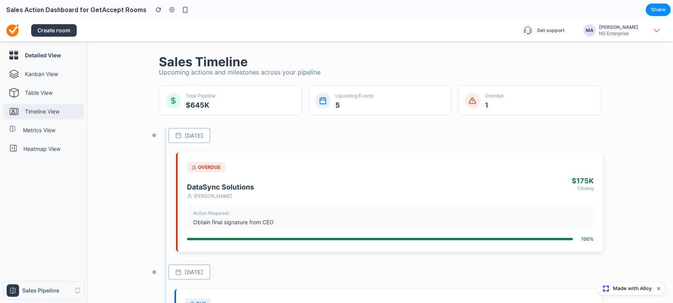
click at [327, 188] on h3 "DataSync Solutions" at bounding box center [376, 186] width 379 height 7
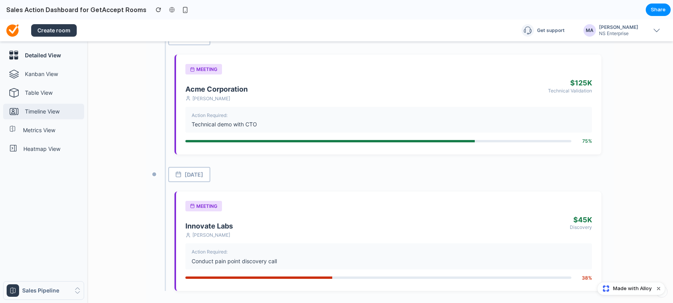
scroll to position [547, 0]
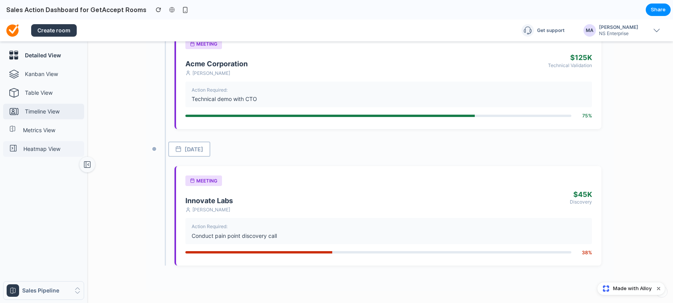
click at [37, 150] on p "Heatmap View" at bounding box center [52, 149] width 58 height 8
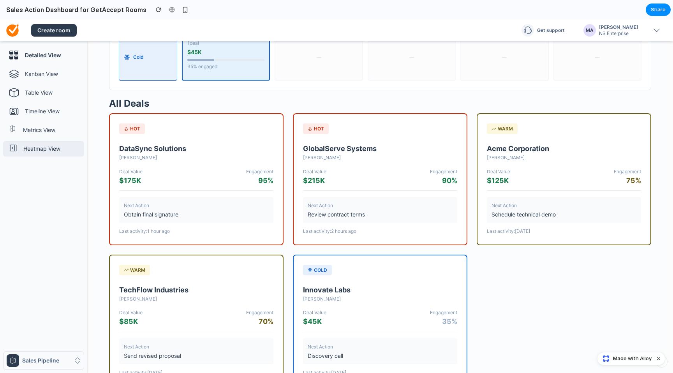
scroll to position [291, 0]
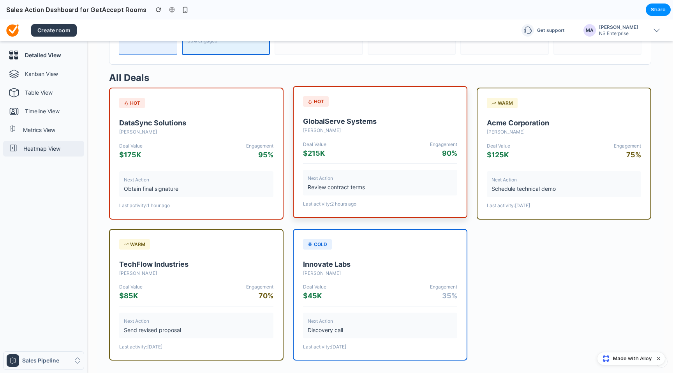
click at [419, 177] on div "Next Action" at bounding box center [380, 178] width 145 height 7
click at [595, 122] on h3 "Acme Corporation" at bounding box center [564, 121] width 154 height 7
click at [67, 124] on link "Metrics View" at bounding box center [43, 130] width 81 height 16
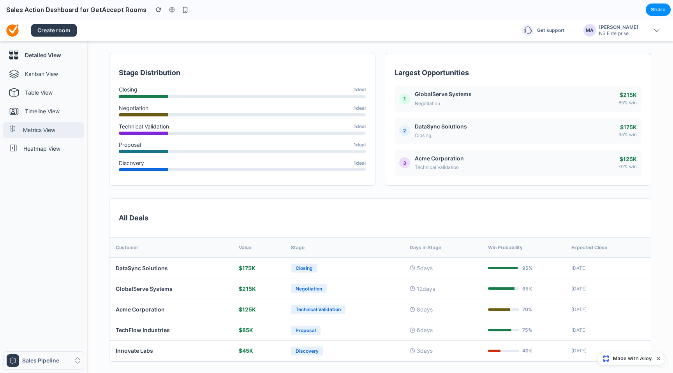
scroll to position [214, 0]
click at [470, 135] on div "2 DataSync Solutions Closing $ 175 K 95 % win" at bounding box center [518, 131] width 247 height 26
click at [166, 12] on div at bounding box center [172, 10] width 12 height 12
click at [63, 26] on button "Create room" at bounding box center [54, 30] width 46 height 12
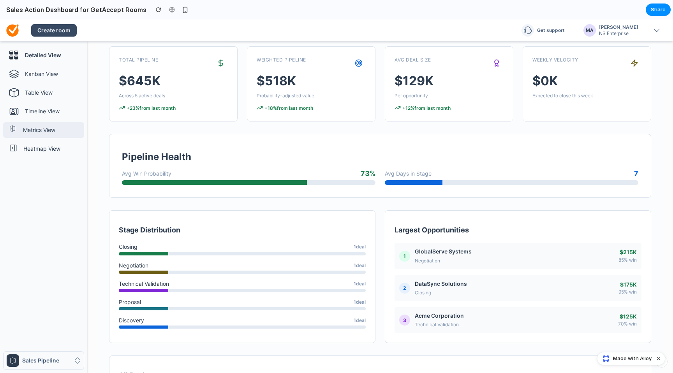
scroll to position [0, 0]
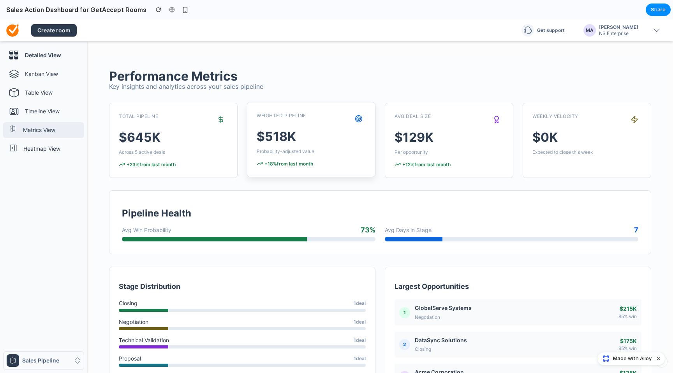
click at [355, 121] on icon at bounding box center [359, 119] width 8 height 8
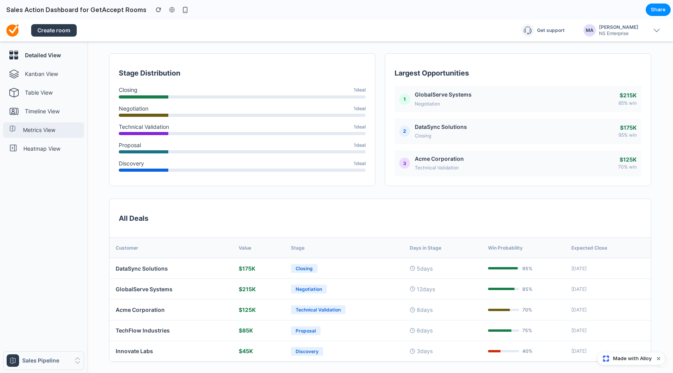
scroll to position [228, 0]
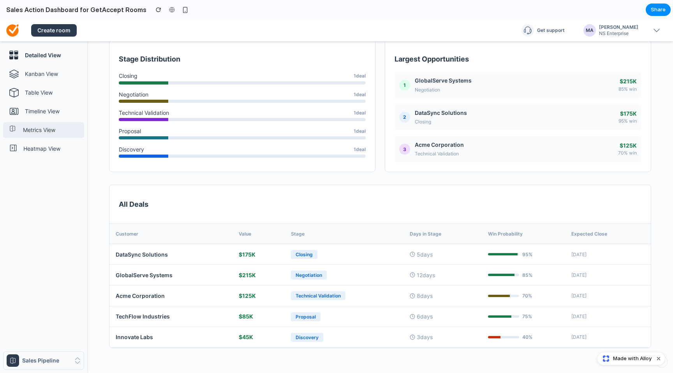
click at [427, 232] on th "Days in Stage" at bounding box center [443, 234] width 78 height 20
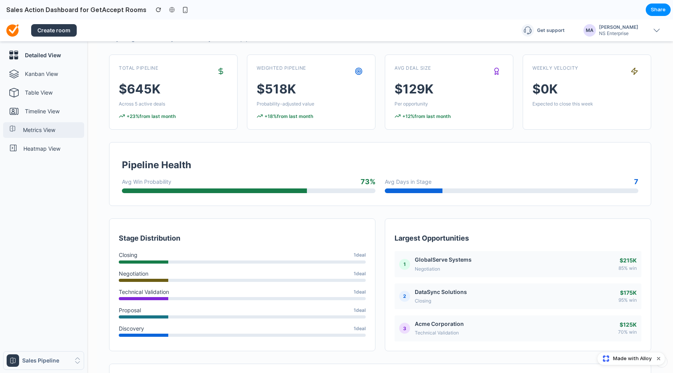
scroll to position [0, 0]
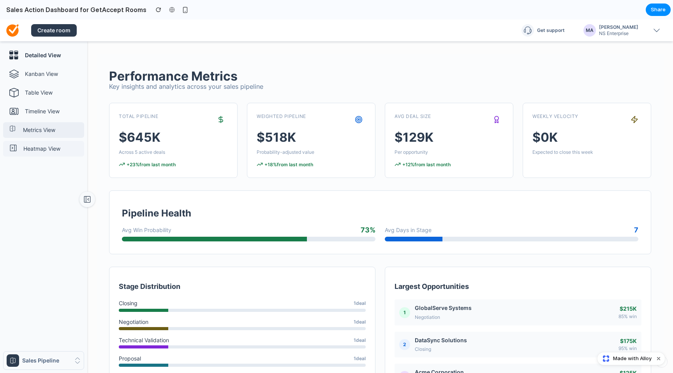
click at [51, 151] on p "Heatmap View" at bounding box center [52, 149] width 58 height 8
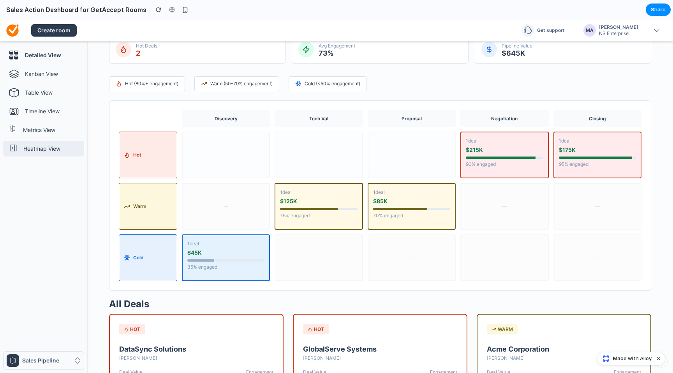
scroll to position [75, 0]
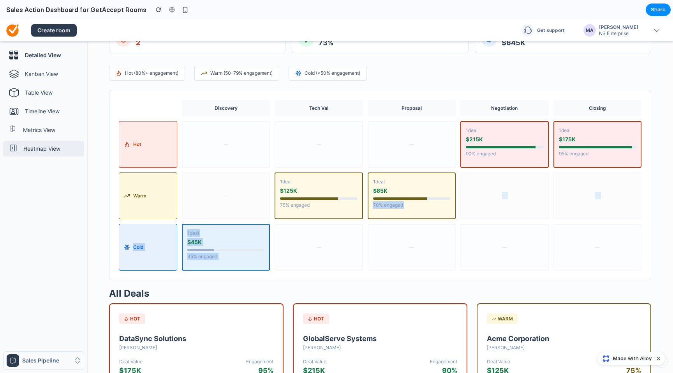
drag, startPoint x: 389, startPoint y: 199, endPoint x: 331, endPoint y: 238, distance: 70.7
click at [331, 238] on div "Discovery Tech Val Proposal Negotiation Closing hot — — — 1 deal $ 215 K 90 % e…" at bounding box center [380, 185] width 523 height 171
click at [331, 238] on div "—" at bounding box center [318, 247] width 77 height 36
click at [311, 165] on div "—" at bounding box center [319, 144] width 88 height 47
click at [310, 192] on div "$ 125 K" at bounding box center [318, 191] width 79 height 8
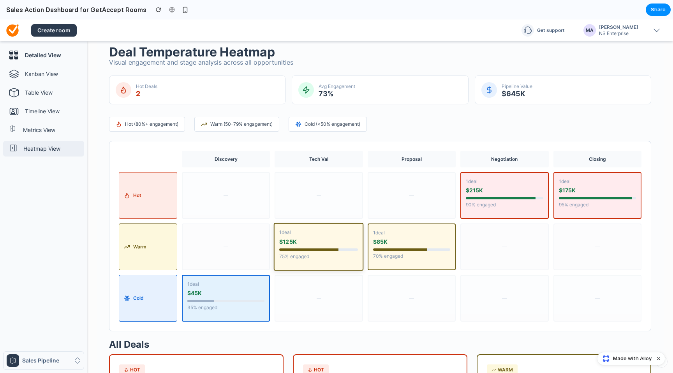
scroll to position [20, 0]
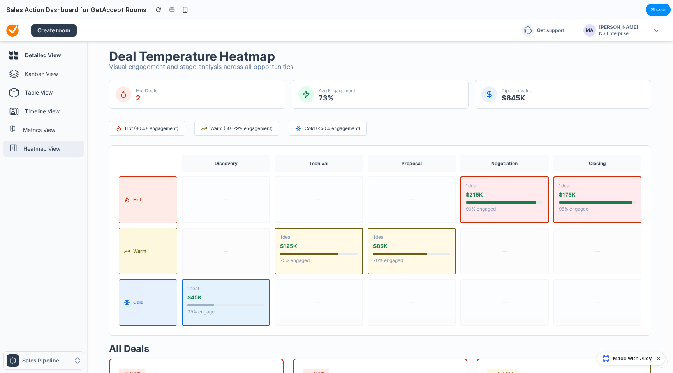
click at [319, 128] on span "Cold (<50% engagement)" at bounding box center [333, 128] width 56 height 7
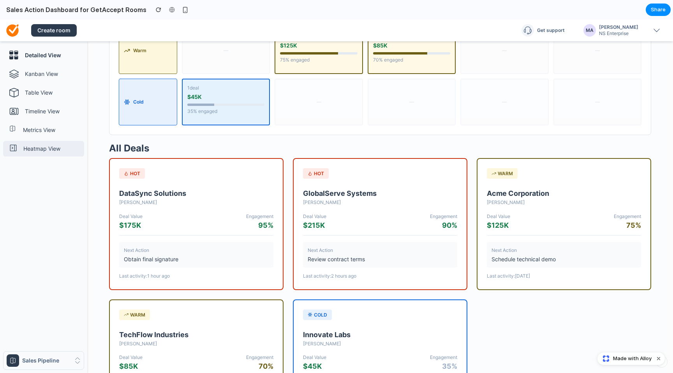
scroll to position [303, 0]
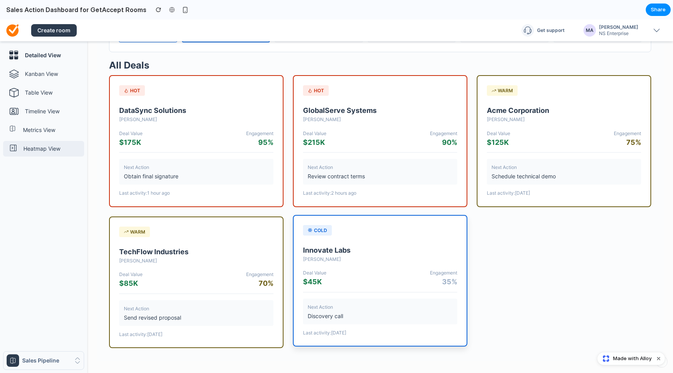
click at [378, 269] on div "Deal Value $ 45 K Engagement 35 %" at bounding box center [380, 280] width 154 height 23
click at [346, 247] on h3 "Innovate Labs" at bounding box center [380, 250] width 154 height 7
click at [339, 134] on div "Deal Value $ 215 K Engagement 90 %" at bounding box center [380, 139] width 154 height 23
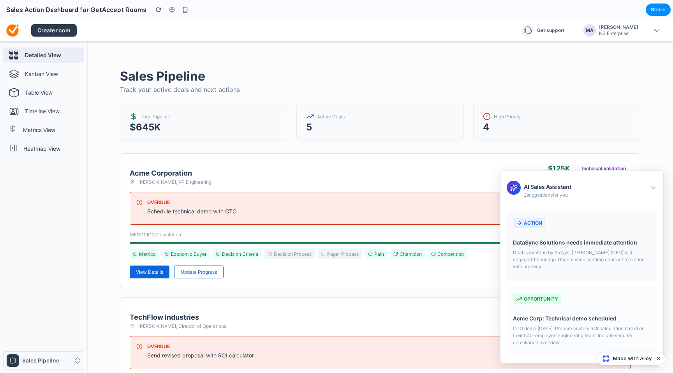
click at [572, 234] on div "action DataSync Solutions needs immediate attention Deal is overdue by 3 days. …" at bounding box center [582, 247] width 150 height 70
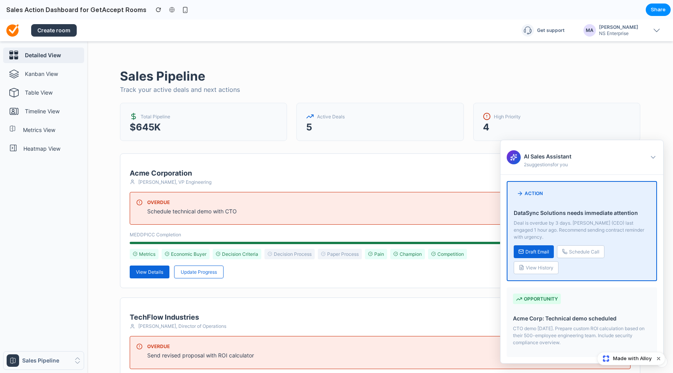
click at [582, 315] on h4 "Acme Corp: Technical demo scheduled" at bounding box center [582, 318] width 138 height 7
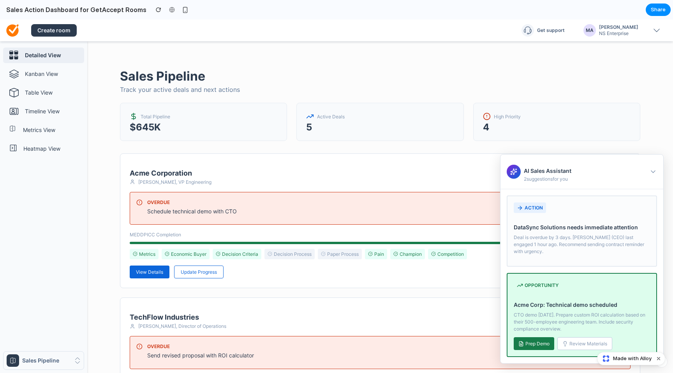
click at [584, 314] on p "CTO demo [DATE]. Prepare custom ROI calculation based on their 500-employee eng…" at bounding box center [582, 322] width 136 height 21
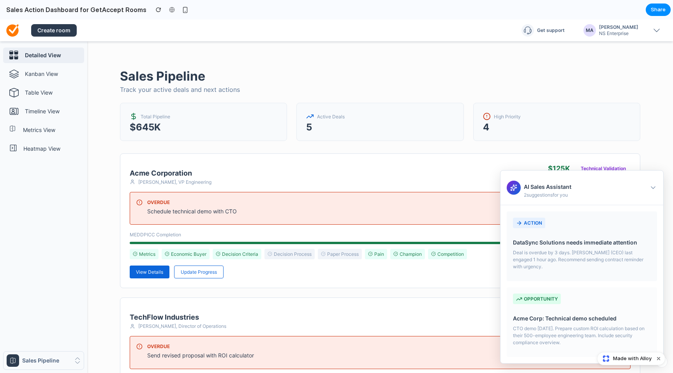
click at [595, 241] on h4 "DataSync Solutions needs immediate attention" at bounding box center [582, 242] width 138 height 7
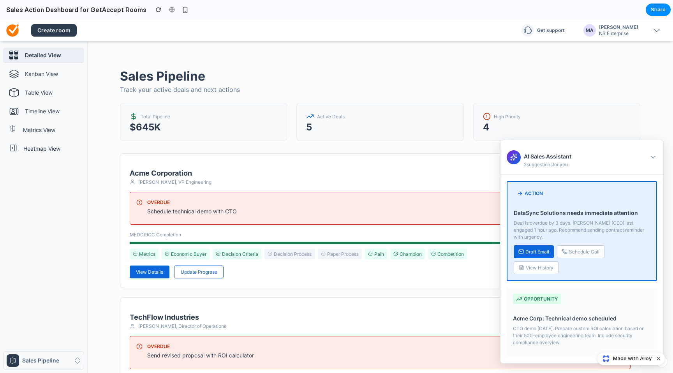
click at [628, 209] on h4 "DataSync Solutions needs immediate attention" at bounding box center [582, 212] width 136 height 7
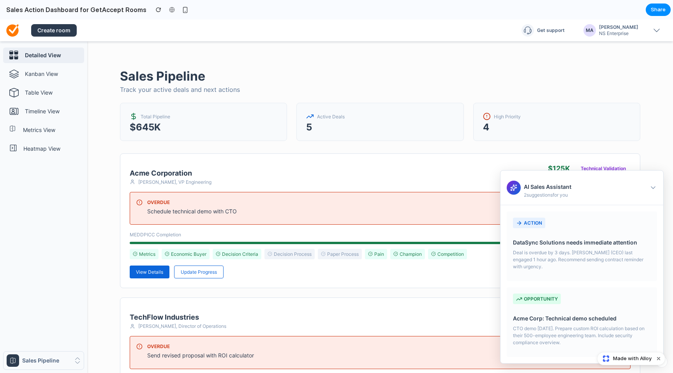
click at [653, 187] on icon at bounding box center [653, 188] width 4 height 2
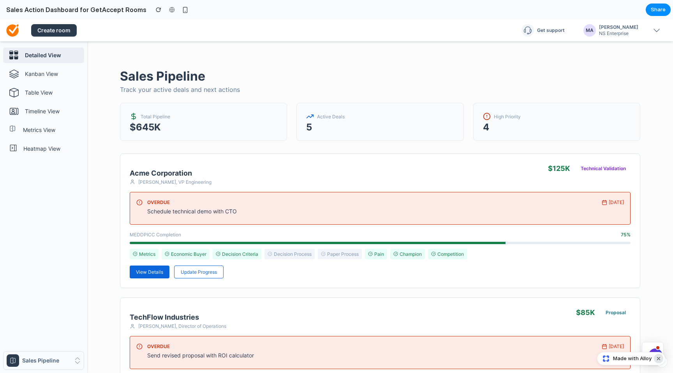
click at [660, 356] on button "Dismiss watermark" at bounding box center [658, 358] width 9 height 9
click at [646, 353] on div at bounding box center [652, 355] width 21 height 26
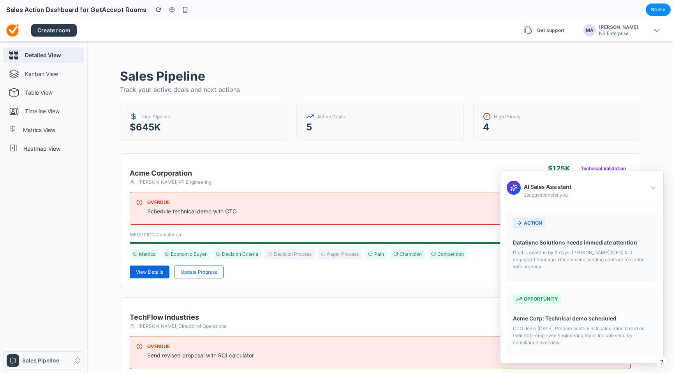
click at [615, 270] on div "action DataSync Solutions needs immediate attention Deal is overdue by 3 days. …" at bounding box center [582, 247] width 150 height 70
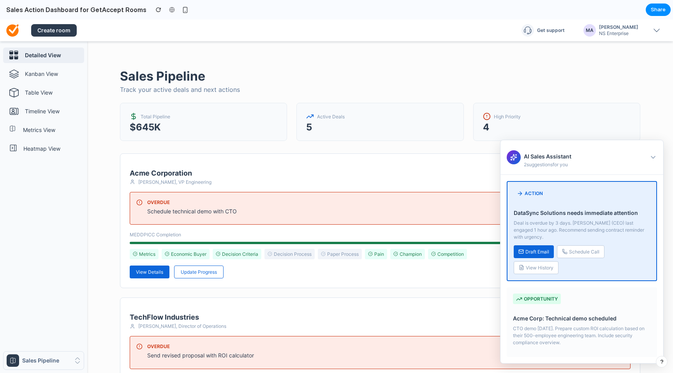
click at [613, 220] on p "Deal is overdue by 3 days. [PERSON_NAME] (CEO) last engaged 1 hour ago. Recomme…" at bounding box center [582, 230] width 136 height 21
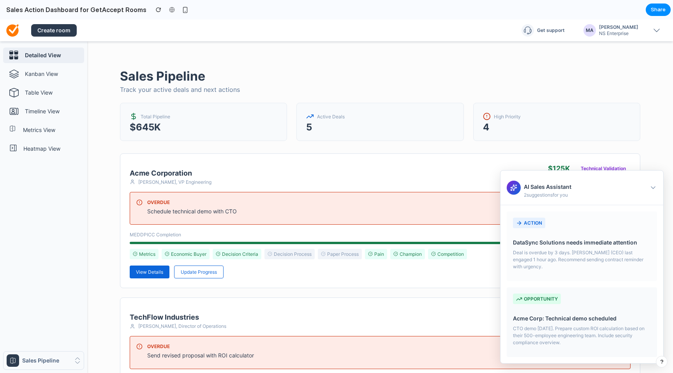
click at [634, 307] on div "opportunity Acme Corp: Technical demo scheduled CTO demo [DATE]. Prepare custom…" at bounding box center [582, 323] width 150 height 70
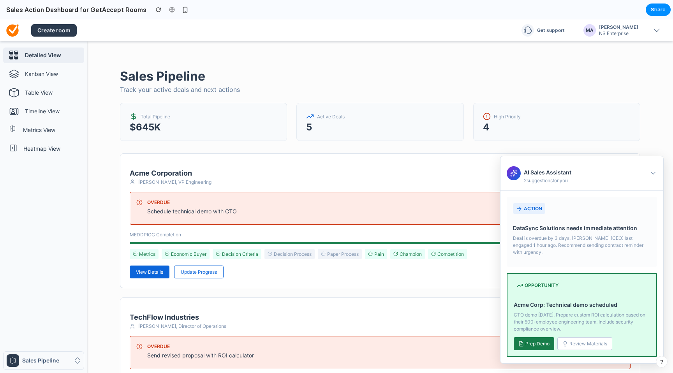
click at [634, 307] on h4 "Acme Corp: Technical demo scheduled" at bounding box center [582, 304] width 136 height 7
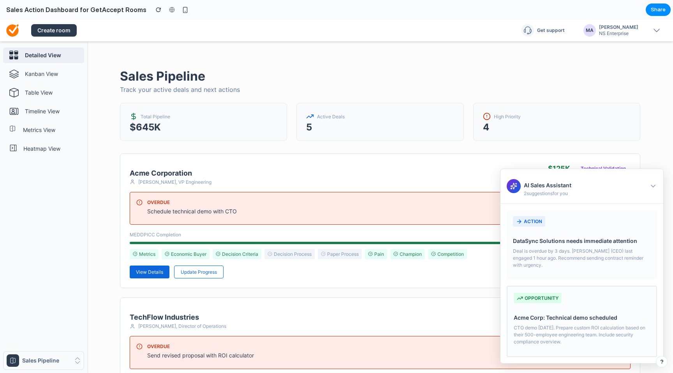
click at [634, 307] on div "opportunity Acme Corp: Technical demo scheduled CTO demo [DATE]. Prepare custom…" at bounding box center [582, 321] width 150 height 71
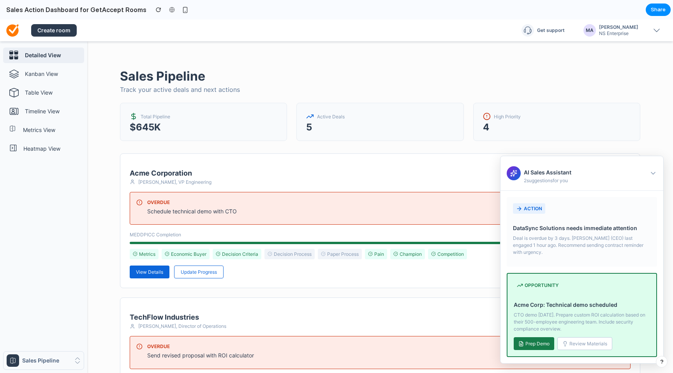
click at [543, 346] on span "Prep Demo" at bounding box center [538, 344] width 24 height 6
click at [428, 116] on div "Active Deals" at bounding box center [380, 117] width 148 height 8
click at [45, 77] on p "Kanban View" at bounding box center [53, 74] width 56 height 8
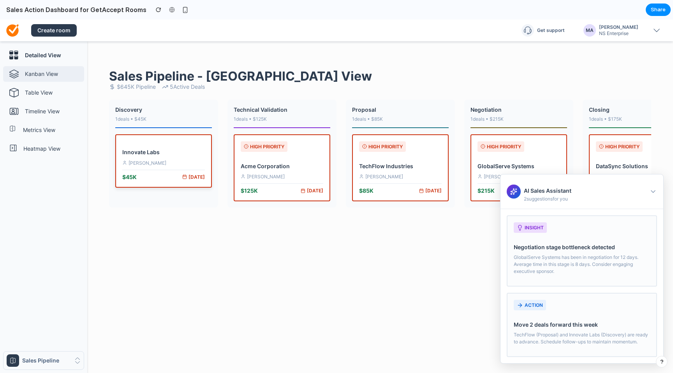
scroll to position [0, 41]
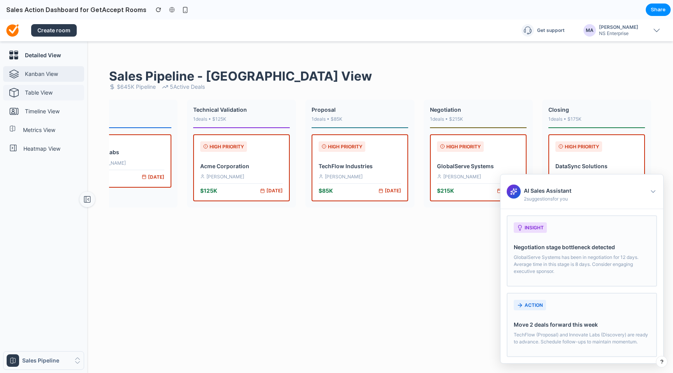
click at [35, 96] on p "Table View" at bounding box center [53, 93] width 56 height 8
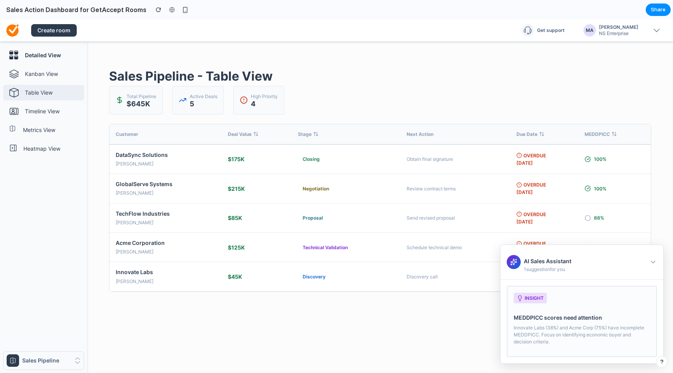
click at [251, 134] on div "Deal Value" at bounding box center [257, 134] width 58 height 7
click at [311, 136] on div "Stage" at bounding box center [346, 134] width 96 height 7
click at [423, 134] on th "Next Action" at bounding box center [456, 134] width 110 height 20
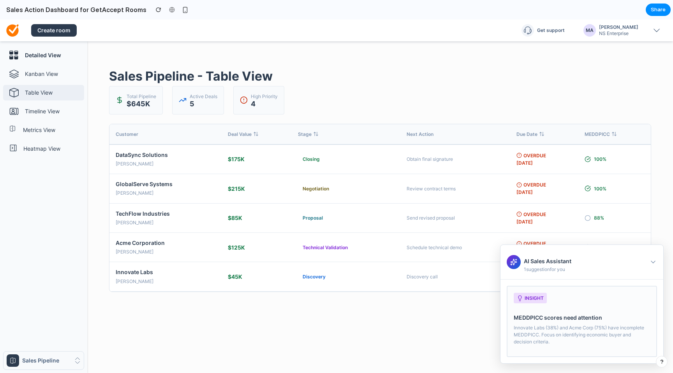
click at [542, 133] on icon at bounding box center [541, 133] width 5 height 5
click at [67, 111] on p "Timeline View" at bounding box center [53, 112] width 56 height 8
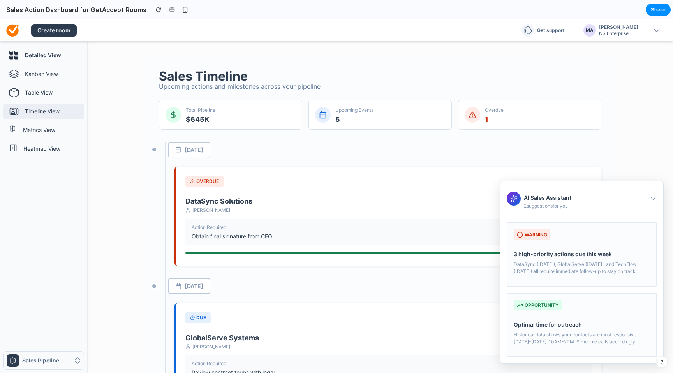
click at [203, 150] on span "[DATE]" at bounding box center [194, 149] width 19 height 7
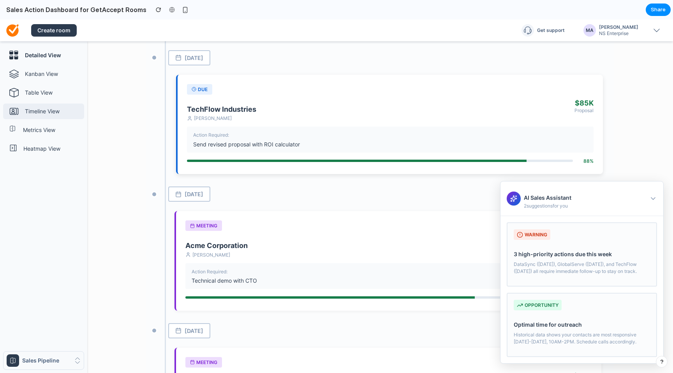
scroll to position [476, 0]
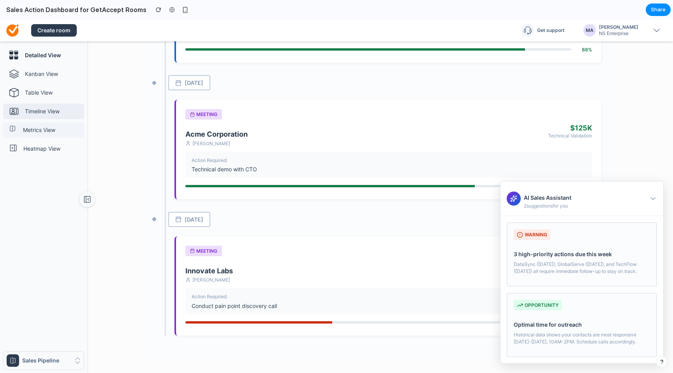
click at [70, 127] on p "Metrics View" at bounding box center [52, 130] width 58 height 8
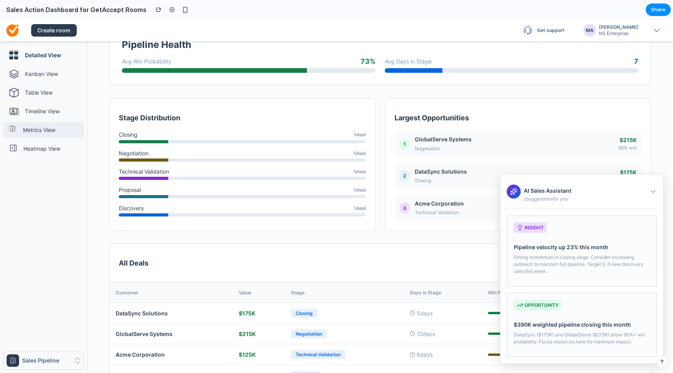
scroll to position [228, 0]
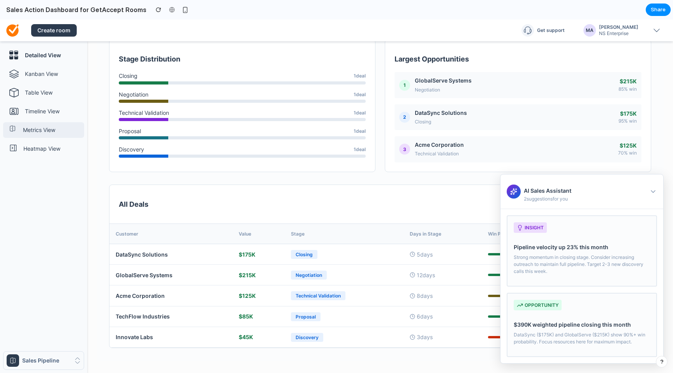
click at [533, 191] on h3 "AI Sales Assistant" at bounding box center [548, 190] width 48 height 7
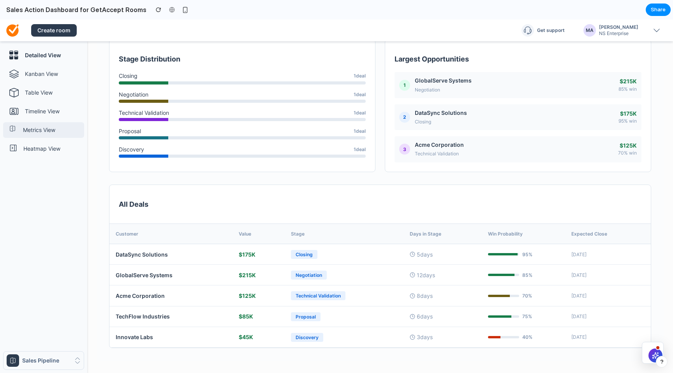
click at [658, 348] on div at bounding box center [658, 348] width 5 height 5
click at [658, 354] on icon at bounding box center [658, 353] width 0 height 1
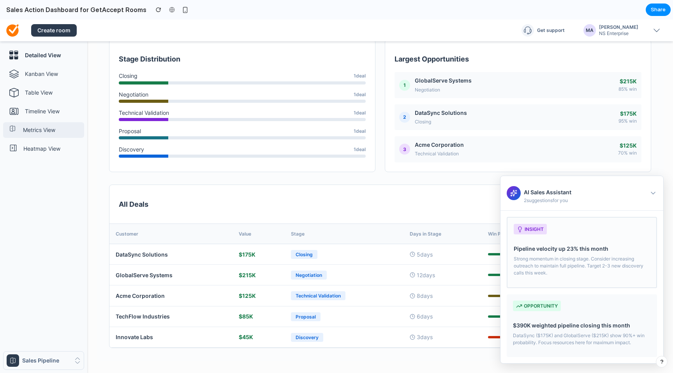
click at [570, 345] on p "DataSync ($175K) and GlobalServe ($215K) show 90%+ win probability. Focus resou…" at bounding box center [582, 339] width 138 height 14
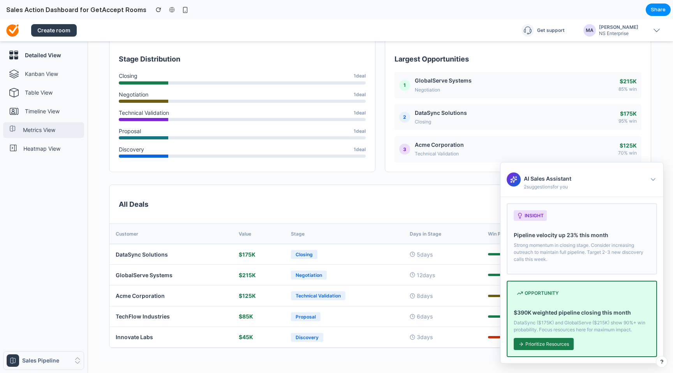
click at [570, 345] on button "Prioritize Resources" at bounding box center [544, 344] width 60 height 12
click at [561, 254] on p "Strong momentum in closing stage. Consider increasing outreach to maintain full…" at bounding box center [582, 253] width 138 height 21
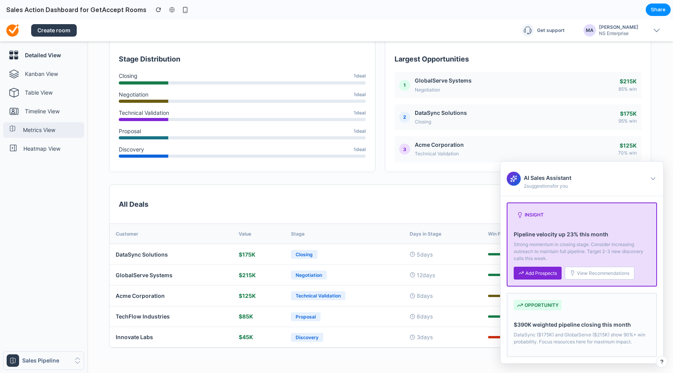
click at [587, 274] on span "View Recommendations" at bounding box center [603, 273] width 53 height 6
click at [550, 268] on button "Add Prospects" at bounding box center [538, 273] width 48 height 13
click at [558, 314] on div "opportunity $390K weighted pipeline closing this month DataSync ($175K) and Glo…" at bounding box center [582, 326] width 150 height 63
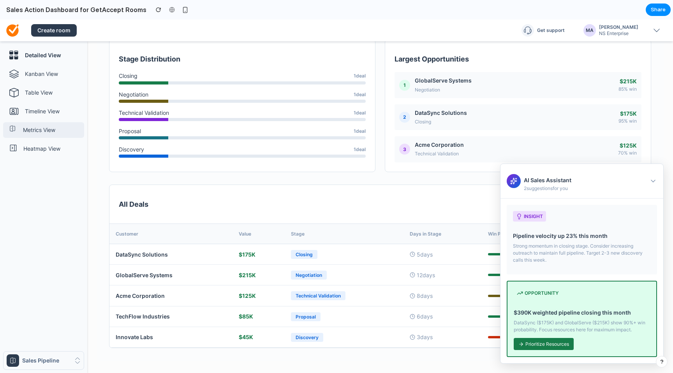
click at [549, 247] on p "Strong momentum in closing stage. Consider increasing outreach to maintain full…" at bounding box center [582, 253] width 138 height 21
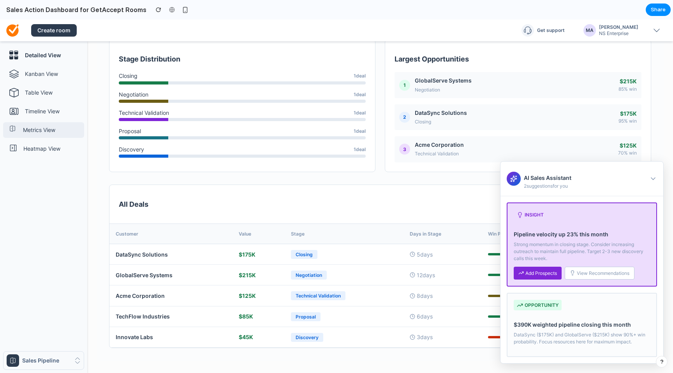
click at [521, 169] on div "AI Sales Assistant 2 suggestion s for you" at bounding box center [539, 179] width 65 height 22
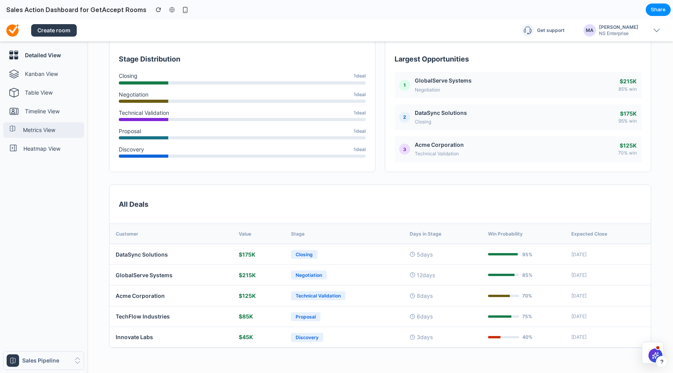
click at [521, 169] on div "Largest Opportunities 1 GlobalServe Systems Negotiation $ 215 K 85 % win 2 Data…" at bounding box center [518, 105] width 266 height 132
click at [59, 147] on p "Heatmap View" at bounding box center [52, 149] width 58 height 8
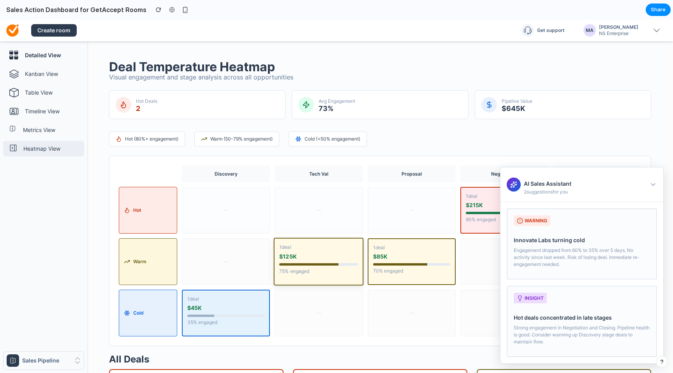
scroll to position [0, 0]
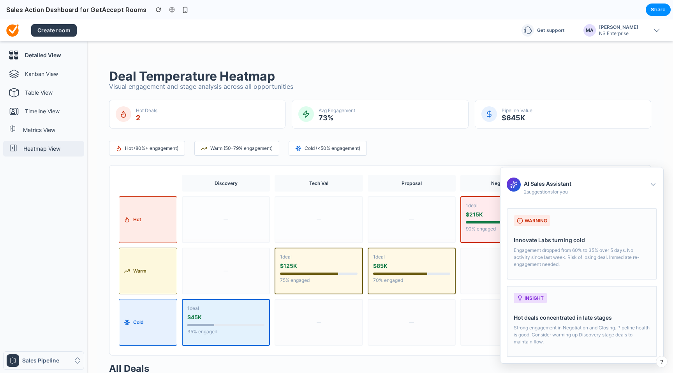
click at [342, 122] on div "Avg Engagement 73 %" at bounding box center [380, 114] width 176 height 29
click at [571, 187] on div "AI Sales Assistant 2 suggestion s for you" at bounding box center [548, 186] width 48 height 22
click at [571, 187] on div "Closing" at bounding box center [598, 183] width 88 height 17
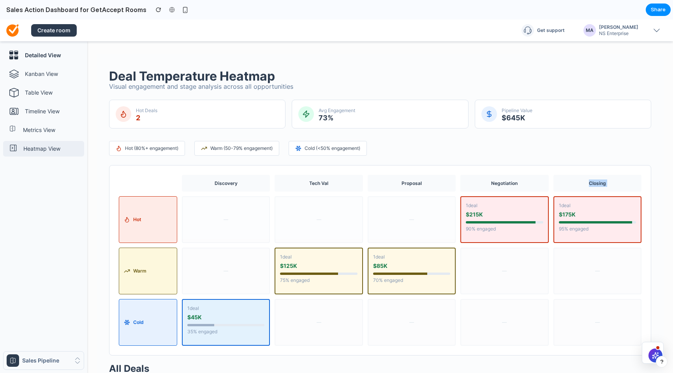
click at [571, 187] on div "Closing" at bounding box center [598, 183] width 88 height 17
click at [646, 355] on div at bounding box center [652, 355] width 21 height 26
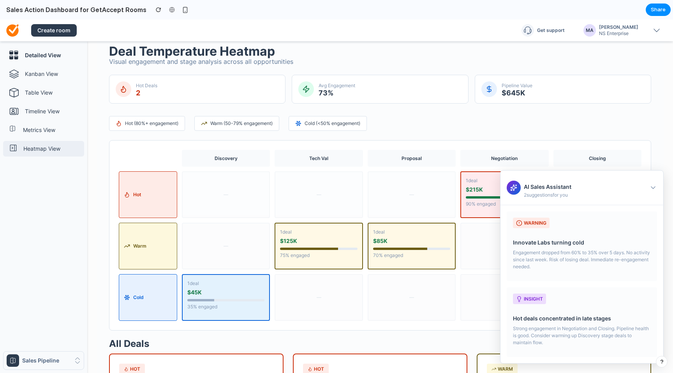
scroll to position [30, 0]
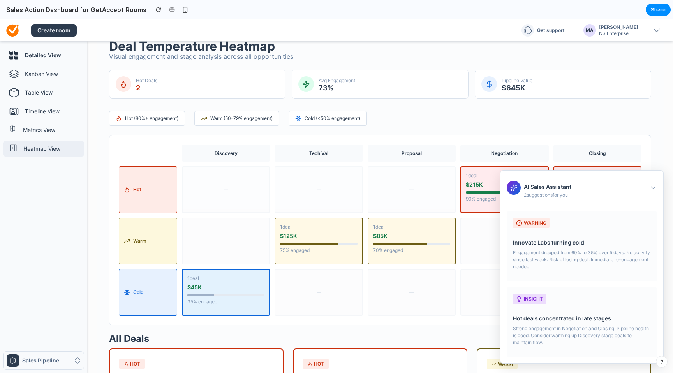
click at [352, 117] on span "Cold (<50% engagement)" at bounding box center [333, 118] width 56 height 7
click at [85, 202] on icon at bounding box center [87, 200] width 8 height 8
click at [85, 200] on icon at bounding box center [87, 200] width 8 height 8
click at [58, 360] on h4 "Sales Pipeline" at bounding box center [46, 361] width 49 height 8
click at [17, 98] on link "Table View" at bounding box center [43, 93] width 81 height 16
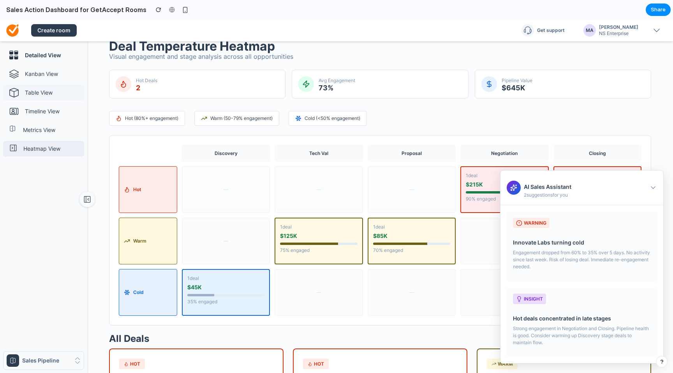
scroll to position [0, 0]
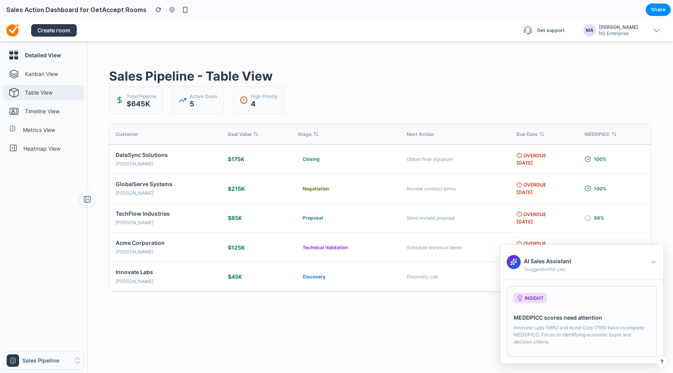
click at [30, 64] on div "Detailed View Kanban View Table View Timeline View Metrics View Heatmap View Sa…" at bounding box center [43, 211] width 81 height 326
click at [27, 72] on p "Kanban View" at bounding box center [53, 74] width 56 height 8
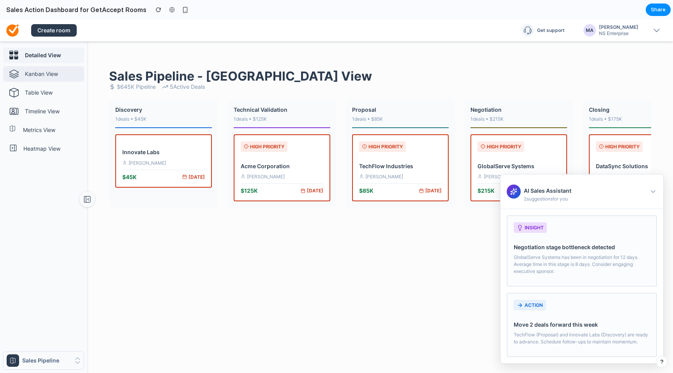
click at [37, 56] on h4 "Detailed View" at bounding box center [53, 55] width 56 height 8
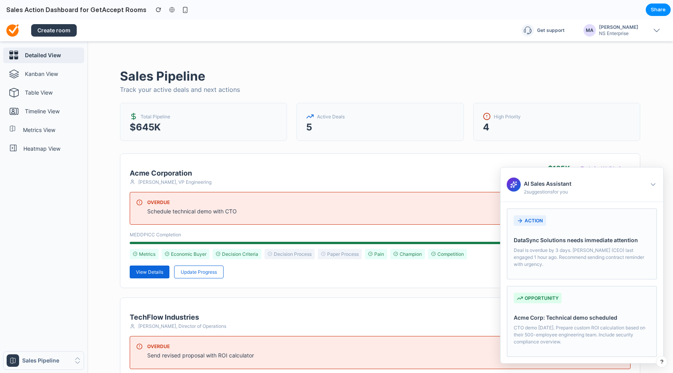
click at [162, 121] on div "Total Pipeline $ 645 K" at bounding box center [203, 122] width 167 height 38
click at [321, 116] on span "Active Deals" at bounding box center [331, 116] width 28 height 7
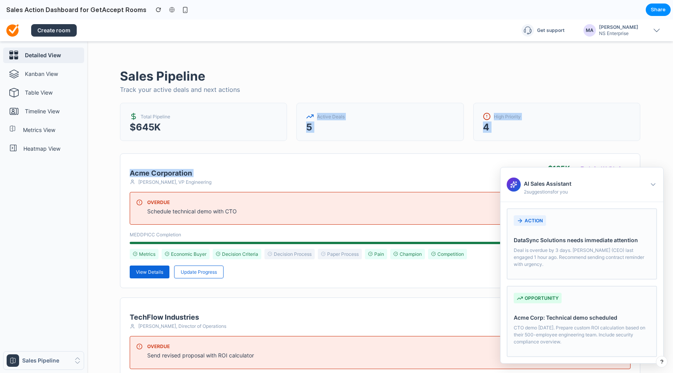
drag, startPoint x: 321, startPoint y: 116, endPoint x: 367, endPoint y: 141, distance: 52.5
click at [194, 279] on div "Acme Corporation [PERSON_NAME], VP Engineering $ 125 K Technical Validation OVE…" at bounding box center [380, 221] width 521 height 135
click at [193, 275] on button "Update Progress" at bounding box center [198, 272] width 49 height 13
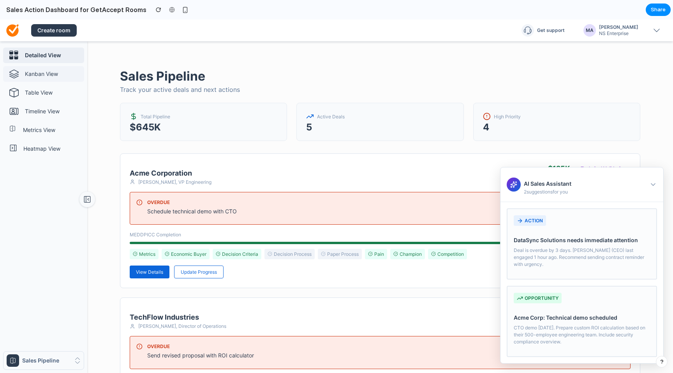
click at [58, 78] on link "Kanban View" at bounding box center [43, 74] width 81 height 16
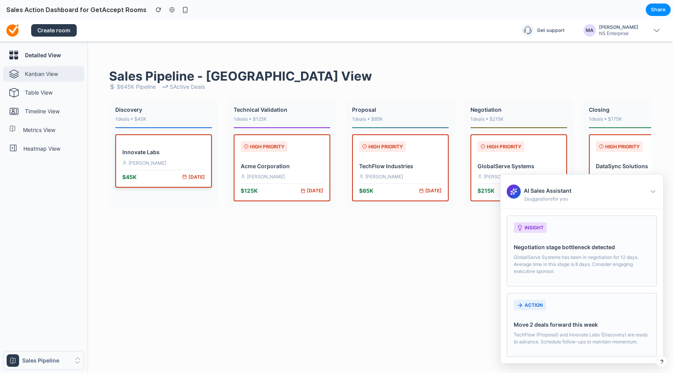
click at [202, 170] on div "$ 45 K [DATE]" at bounding box center [163, 175] width 83 height 11
click at [68, 99] on link "Table View" at bounding box center [43, 93] width 81 height 16
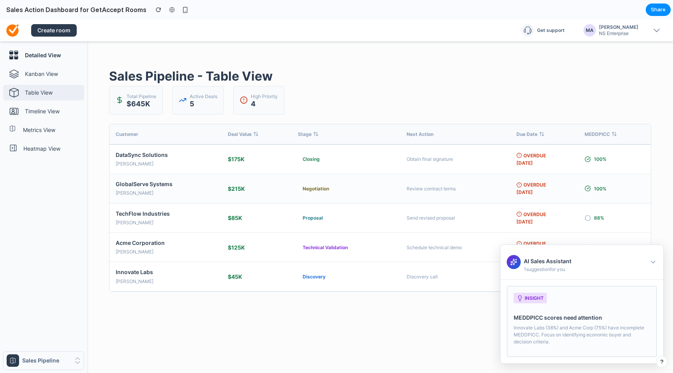
click at [164, 201] on td "GlobalServe Systems [PERSON_NAME]" at bounding box center [165, 188] width 112 height 29
click at [176, 217] on div "TechFlow Industries" at bounding box center [166, 213] width 100 height 7
click at [620, 265] on div "AI Sales Assistant 1 suggestion for you" at bounding box center [582, 264] width 163 height 35
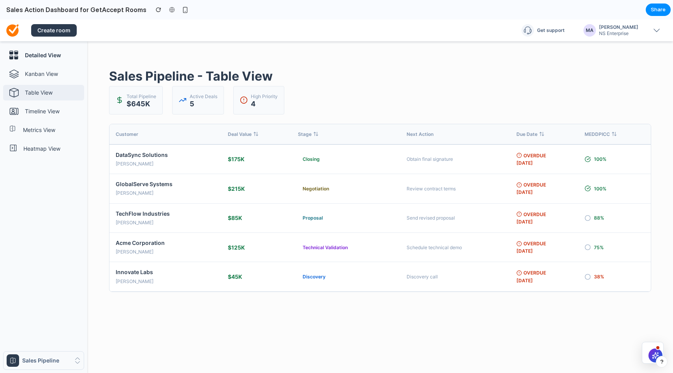
click at [648, 344] on div at bounding box center [652, 355] width 21 height 26
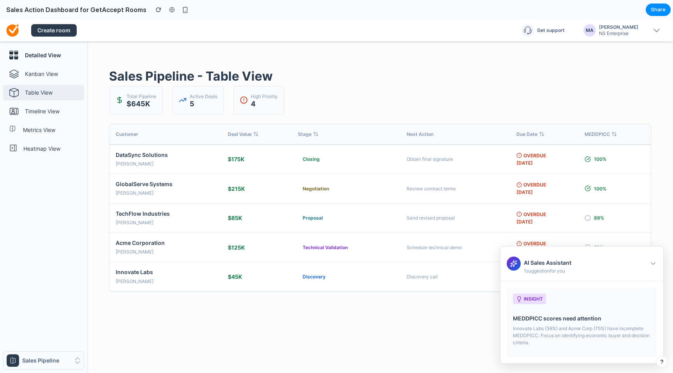
click at [602, 303] on div "insight MEDDPICC scores need attention Innovate Labs (38%) and Acme Corp (75%) …" at bounding box center [582, 323] width 150 height 70
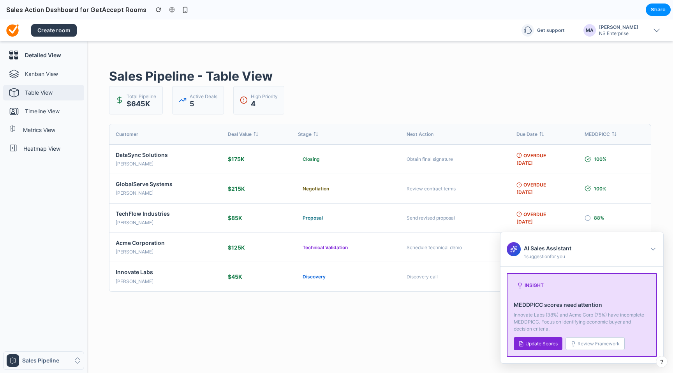
click at [589, 346] on span "Review Framework" at bounding box center [599, 344] width 42 height 6
click at [549, 339] on button "Update Scores" at bounding box center [538, 343] width 49 height 13
click at [552, 306] on h4 "MEDDPICC scores need attention" at bounding box center [582, 304] width 136 height 7
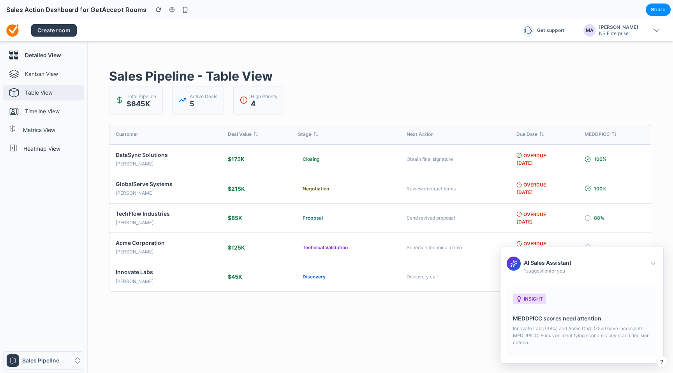
click at [570, 263] on h3 "AI Sales Assistant" at bounding box center [548, 262] width 48 height 7
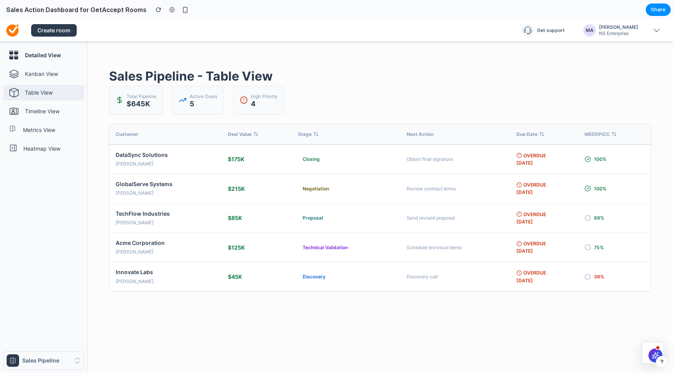
click at [547, 296] on div "Sales Pipeline - Table View Total Pipeline $ 645 K Active Deals 5 High Priority…" at bounding box center [380, 179] width 567 height 251
click at [44, 75] on p "Kanban View" at bounding box center [53, 74] width 56 height 8
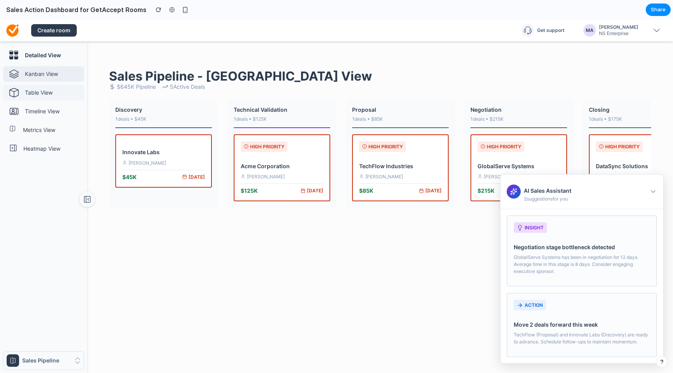
click at [45, 98] on link "Table View" at bounding box center [43, 93] width 81 height 16
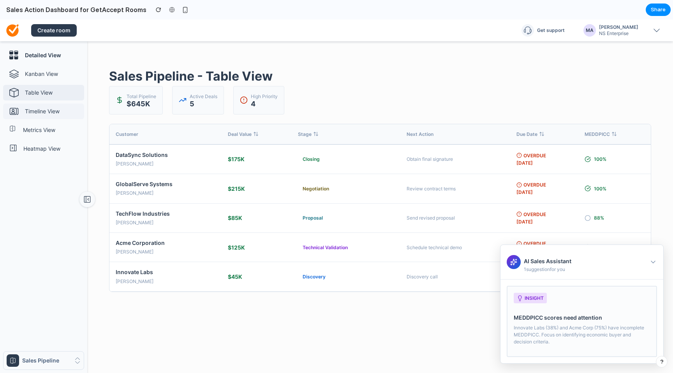
click at [45, 115] on p "Timeline View" at bounding box center [53, 112] width 56 height 8
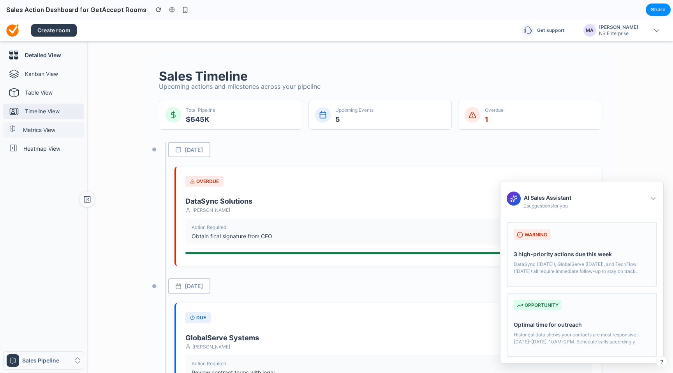
click at [39, 136] on link "Metrics View" at bounding box center [43, 130] width 81 height 16
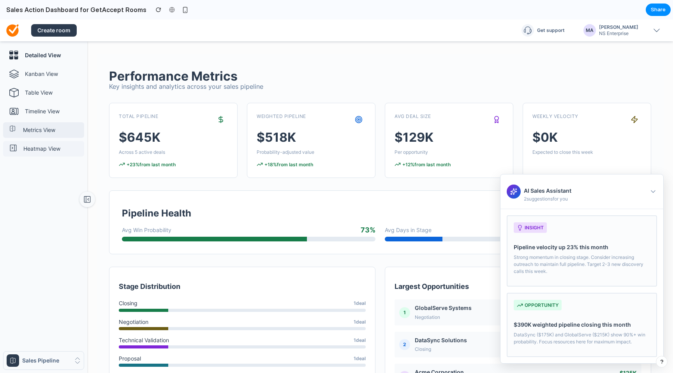
click at [51, 150] on p "Heatmap View" at bounding box center [52, 149] width 58 height 8
